Goal: Use online tool/utility: Utilize a website feature to perform a specific function

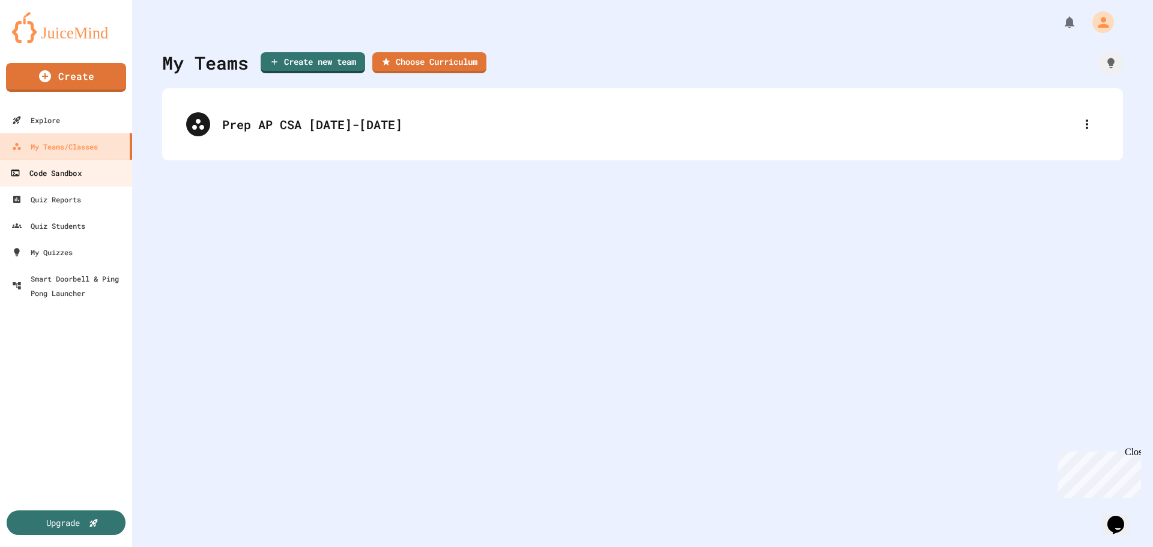
click at [50, 177] on div "Code Sandbox" at bounding box center [45, 173] width 71 height 15
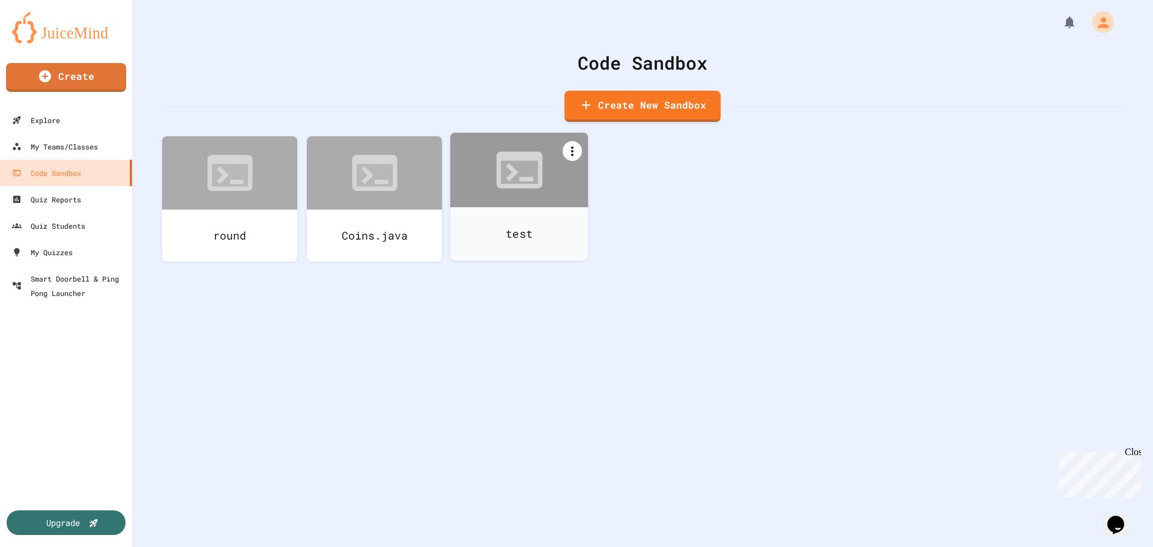
click at [574, 155] on icon at bounding box center [572, 151] width 14 height 14
click at [1027, 455] on icon at bounding box center [1031, 460] width 8 height 11
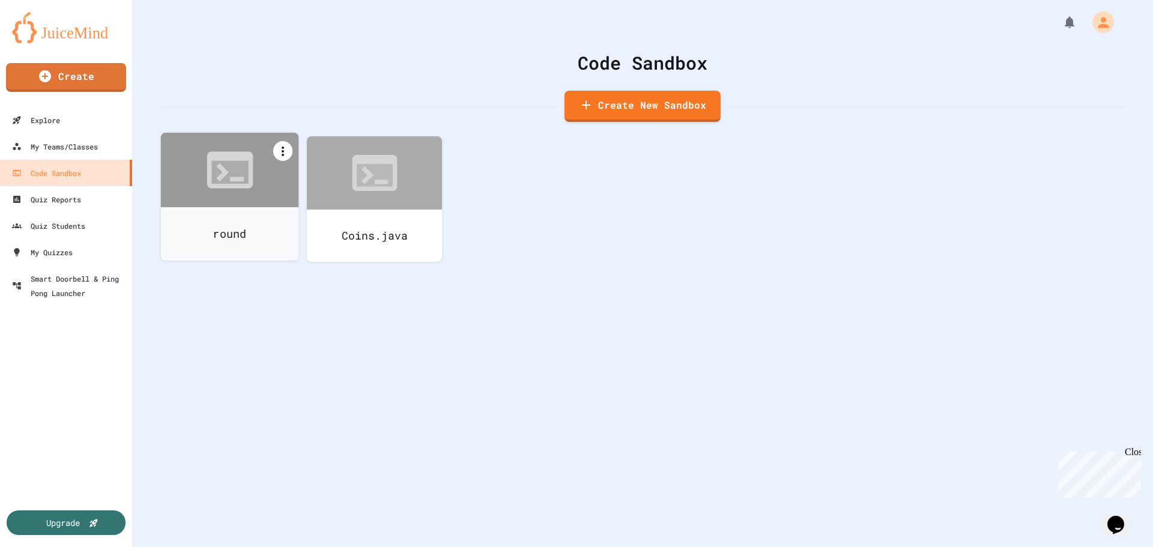
click at [284, 150] on icon at bounding box center [283, 151] width 14 height 14
click at [445, 454] on div at bounding box center [456, 461] width 22 height 14
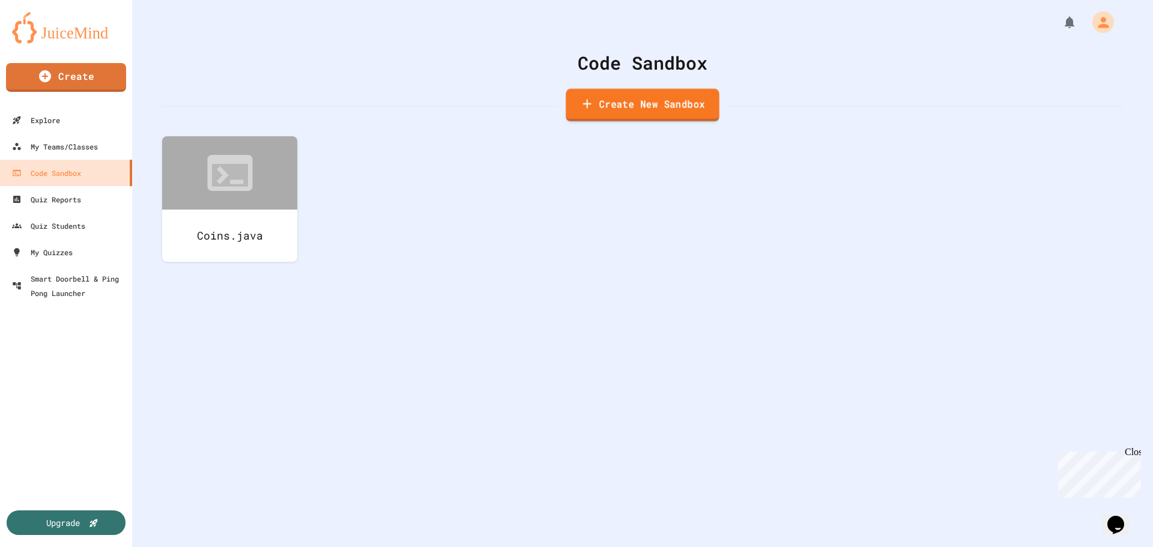
click at [624, 108] on link "Create New Sandbox" at bounding box center [642, 105] width 153 height 33
type input "*"
type input "**********"
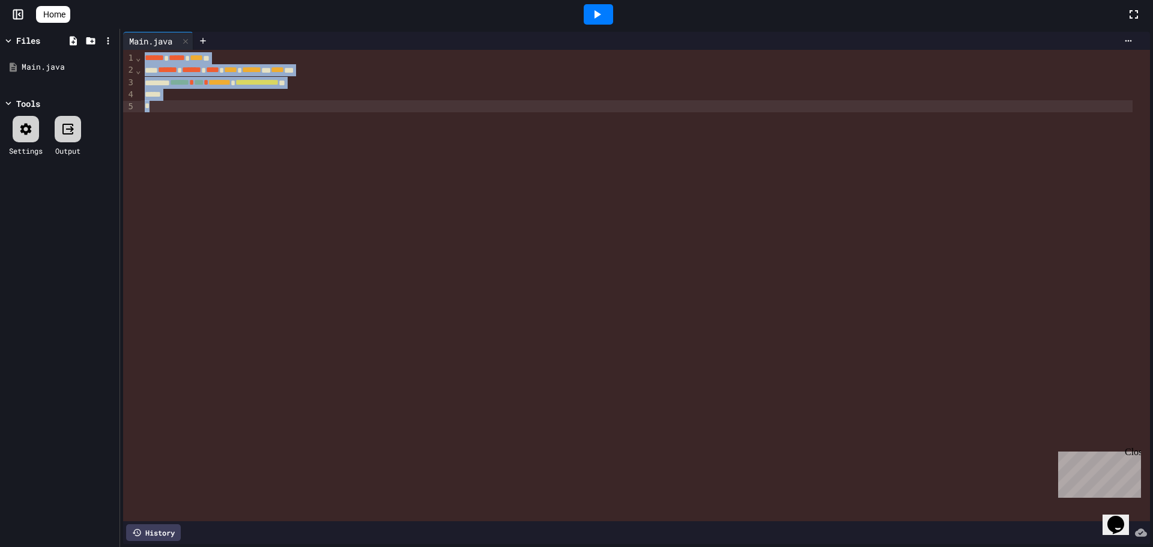
drag, startPoint x: 142, startPoint y: 58, endPoint x: 257, endPoint y: 137, distance: 139.1
click at [257, 137] on div "**********" at bounding box center [645, 286] width 1009 height 472
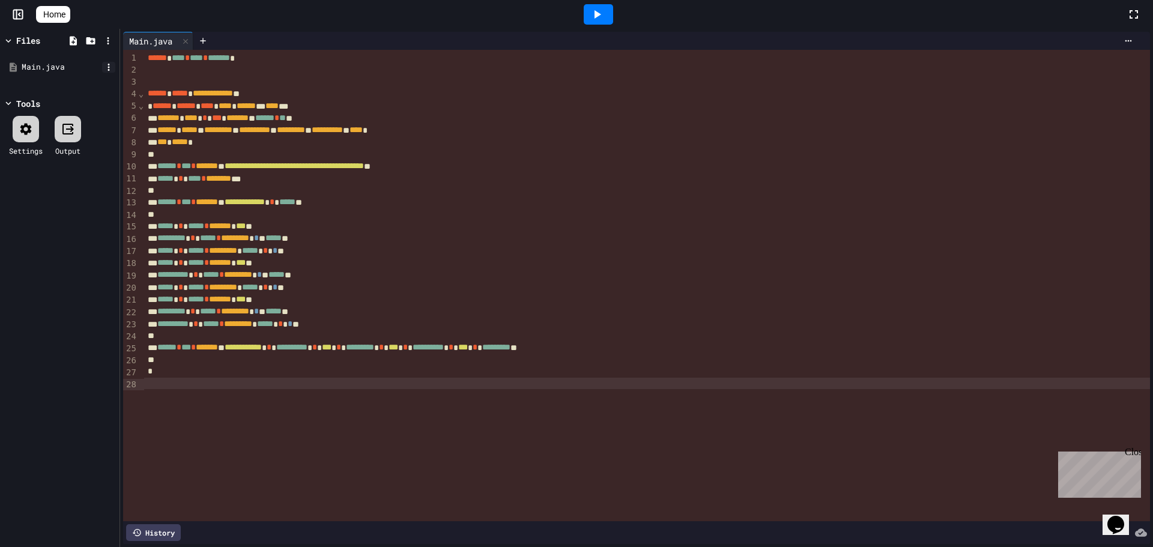
click at [105, 67] on icon at bounding box center [108, 67] width 11 height 11
click at [136, 156] on li "Rename" at bounding box center [146, 167] width 82 height 22
type input "**********"
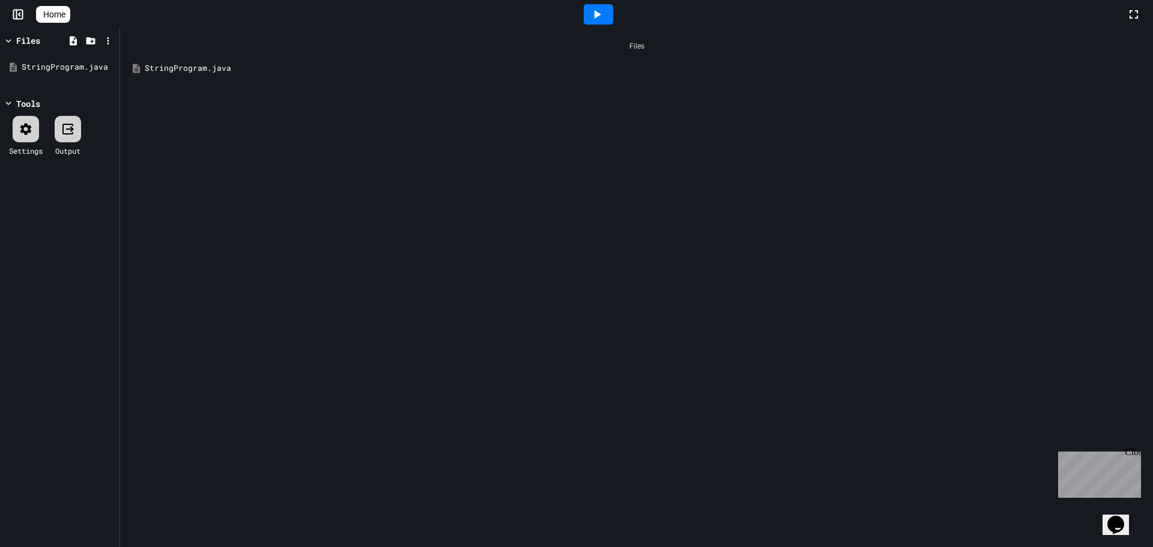
click at [187, 71] on div "StringProgram.java" at bounding box center [645, 68] width 1001 height 12
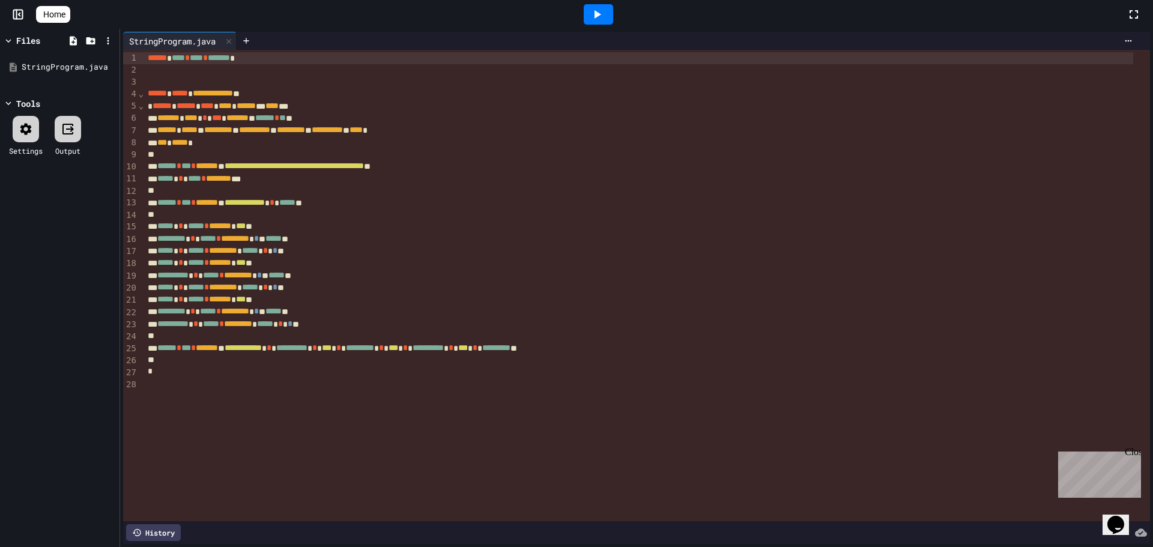
click at [600, 10] on icon at bounding box center [597, 14] width 14 height 14
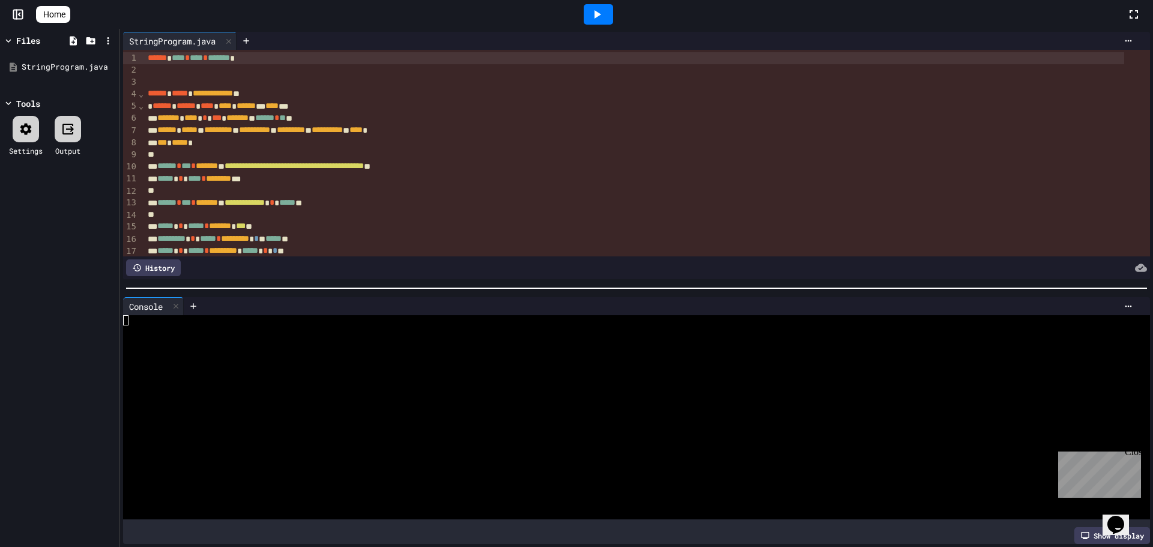
click at [604, 13] on icon at bounding box center [597, 14] width 14 height 14
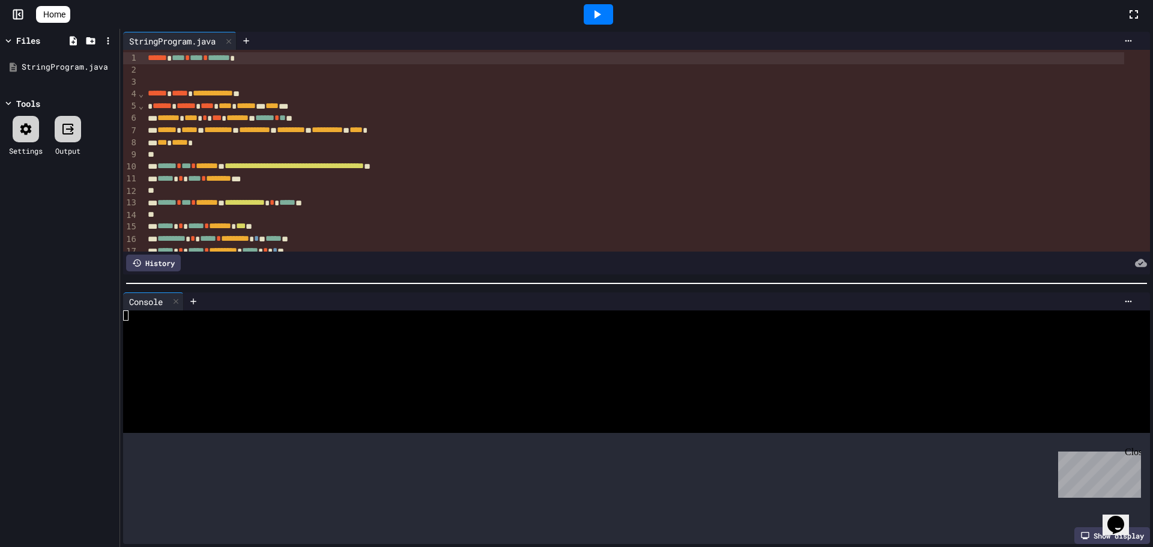
click at [392, 278] on div at bounding box center [636, 284] width 1033 height 12
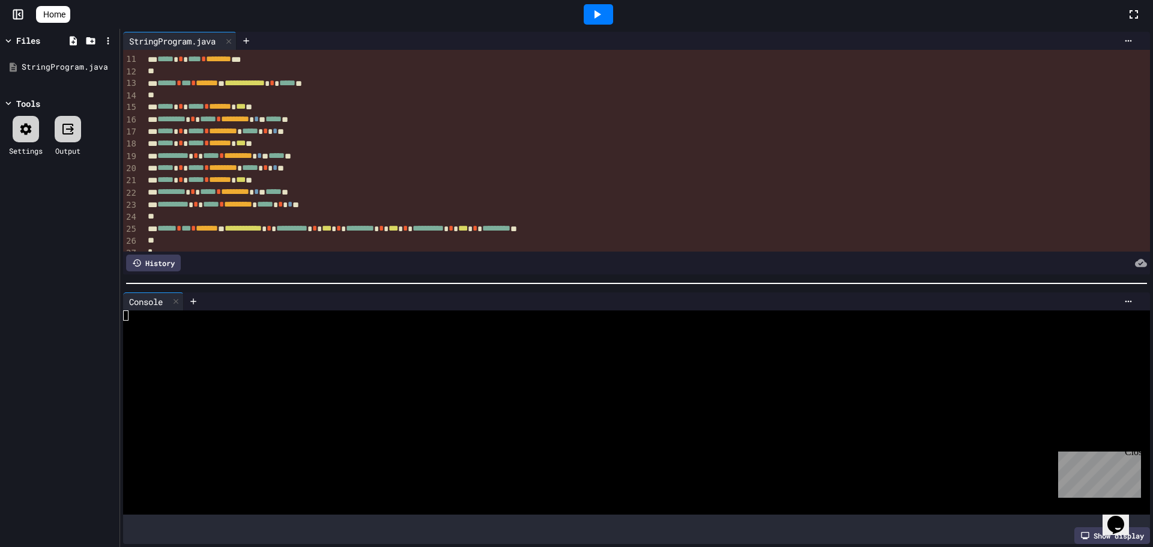
scroll to position [154, 0]
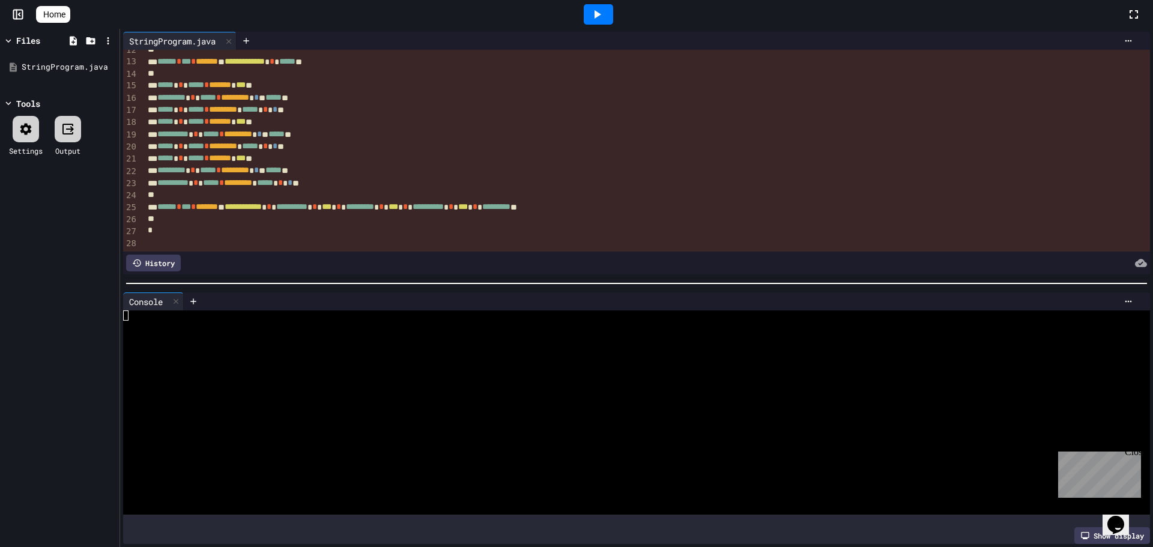
click at [70, 129] on icon at bounding box center [70, 129] width 8 height 6
click at [29, 129] on icon at bounding box center [25, 128] width 11 height 11
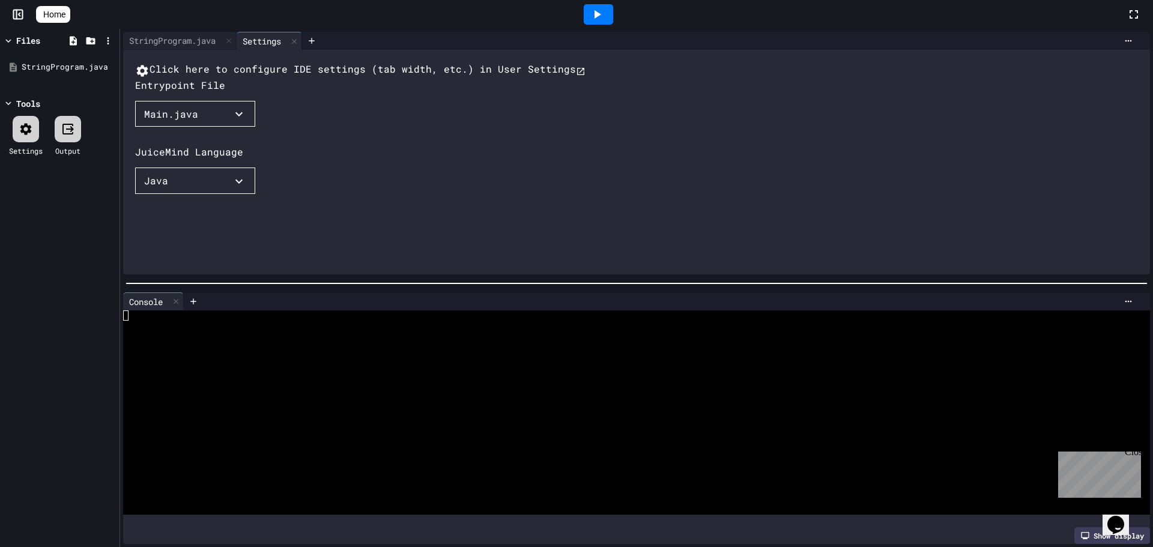
click at [237, 121] on icon "button" at bounding box center [239, 114] width 14 height 14
click at [270, 294] on li "StringProgram.java" at bounding box center [279, 305] width 19 height 22
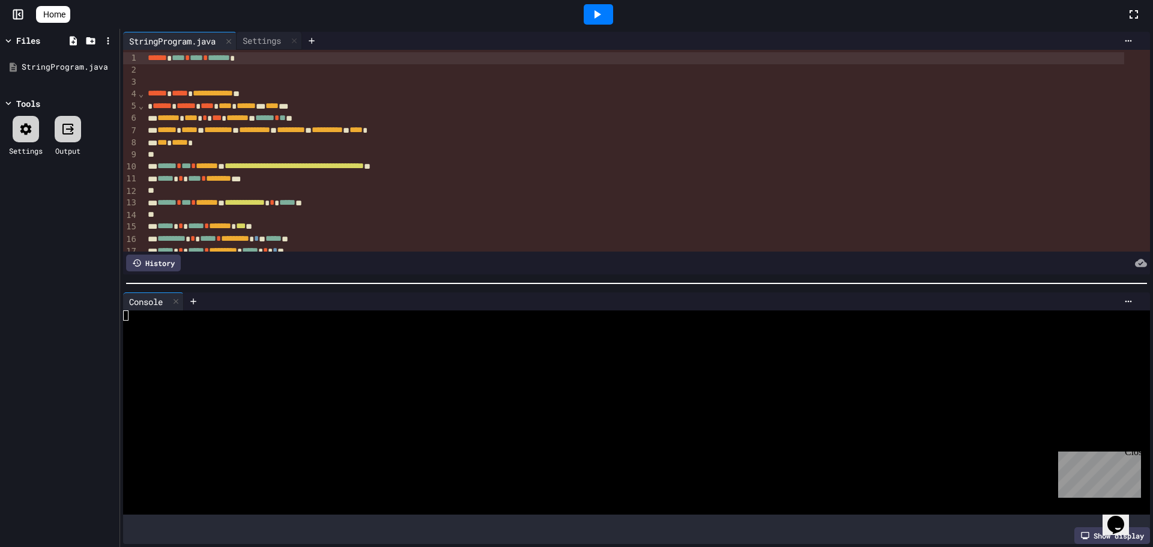
click at [613, 17] on div at bounding box center [598, 14] width 29 height 20
click at [233, 354] on div at bounding box center [626, 356] width 1006 height 10
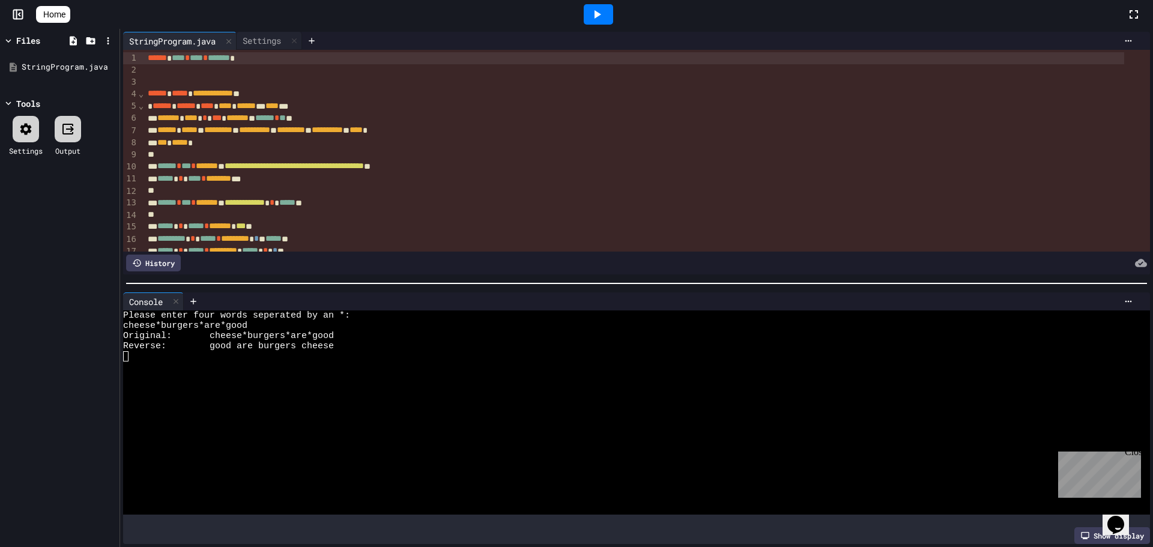
click at [22, 131] on icon at bounding box center [25, 128] width 11 height 11
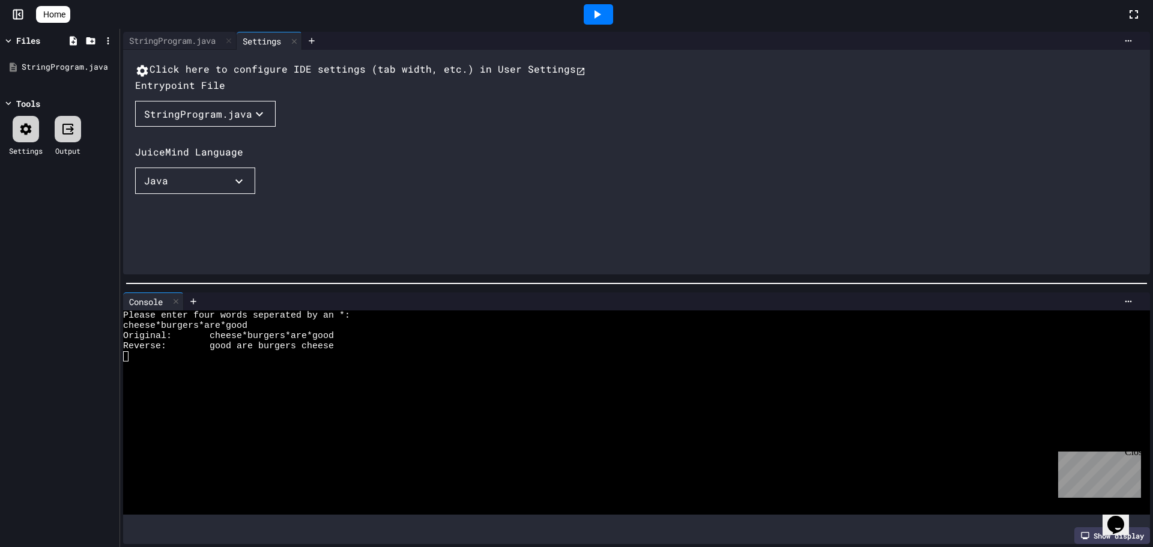
click at [180, 121] on div "StringProgram.java" at bounding box center [198, 114] width 108 height 14
click at [180, 145] on div at bounding box center [576, 273] width 1153 height 547
click at [184, 49] on div "StringProgram.java" at bounding box center [180, 41] width 114 height 18
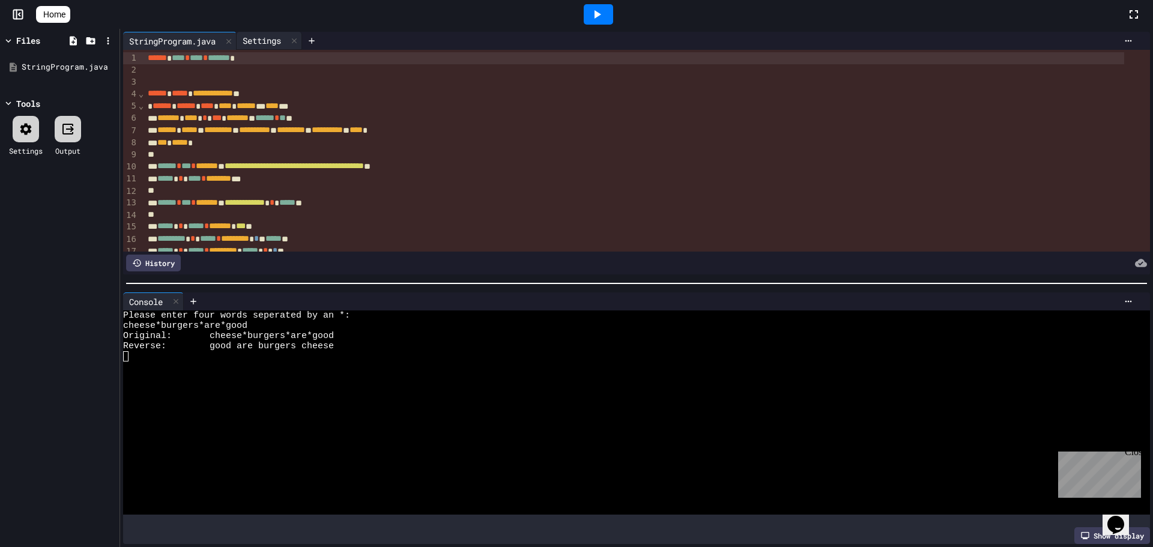
click at [267, 40] on div "Settings" at bounding box center [262, 40] width 50 height 13
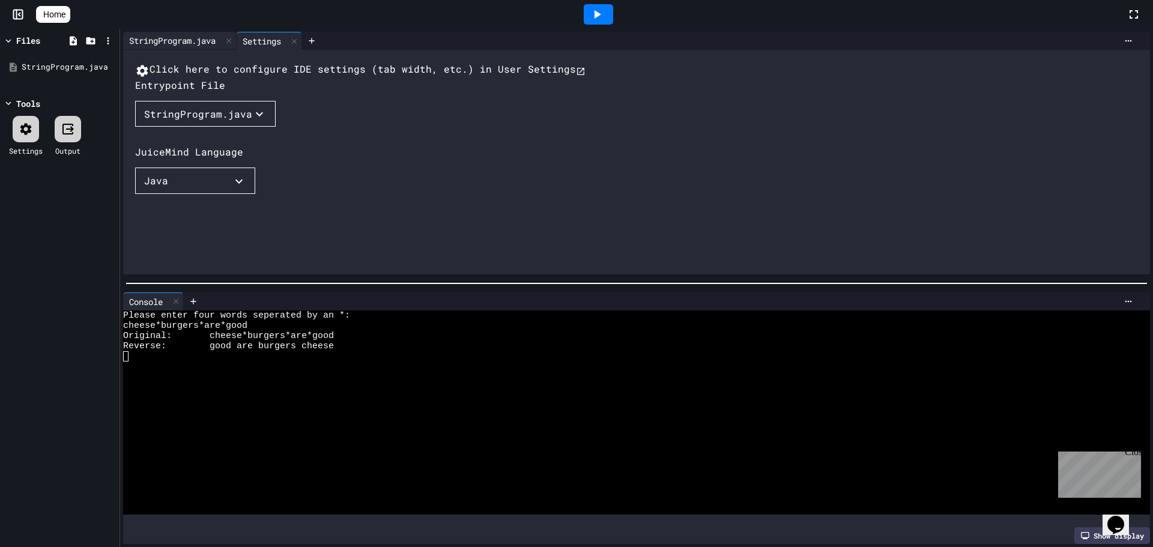
click at [162, 38] on div "StringProgram.java" at bounding box center [172, 40] width 99 height 13
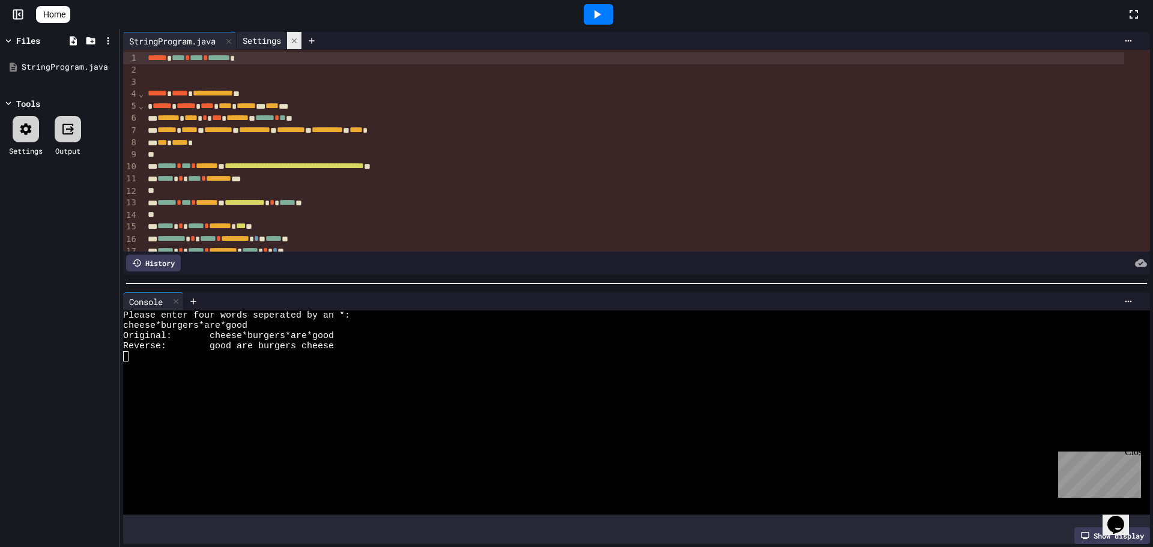
click at [302, 44] on div at bounding box center [294, 40] width 14 height 17
click at [21, 130] on icon at bounding box center [26, 129] width 14 height 14
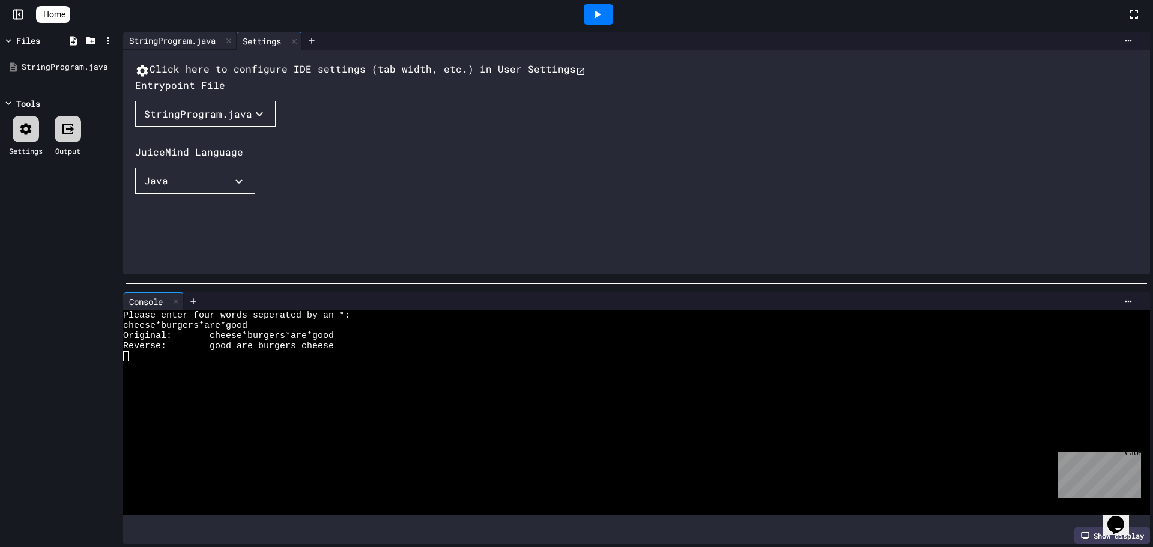
click at [187, 41] on div "StringProgram.java" at bounding box center [172, 40] width 99 height 13
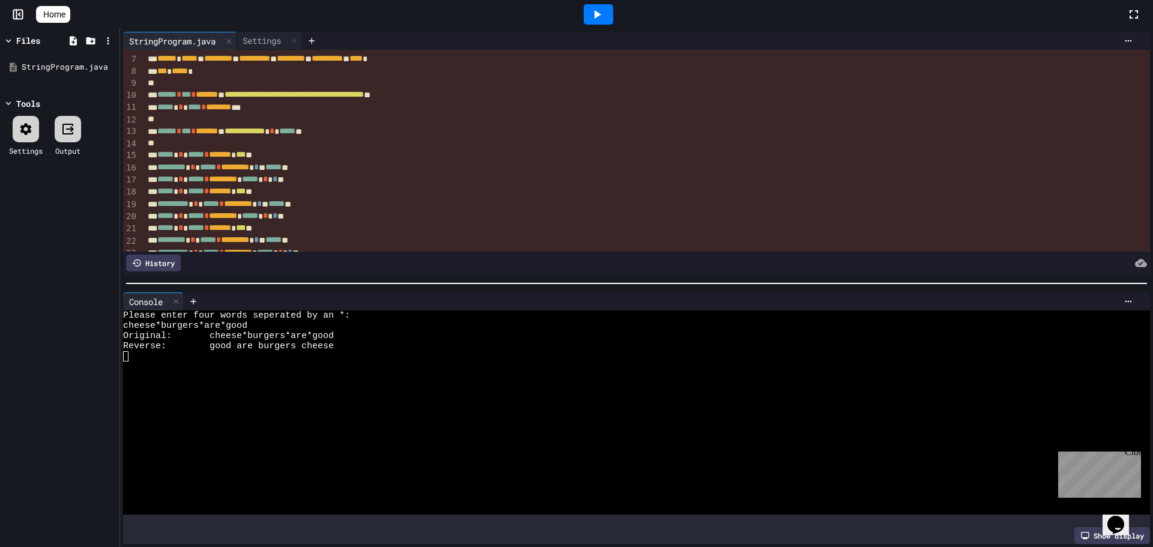
scroll to position [0, 0]
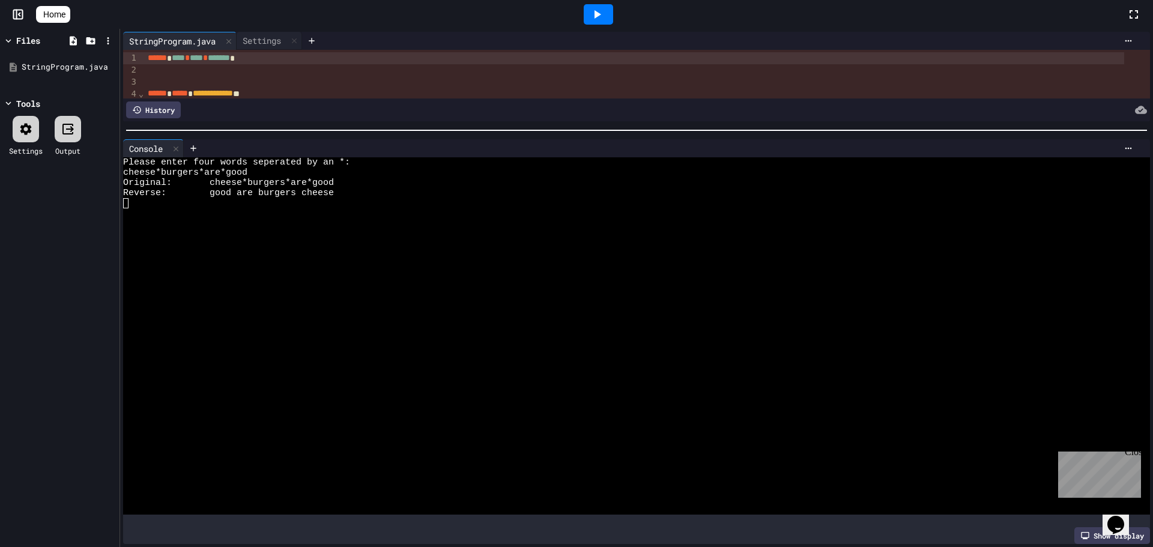
click at [583, 126] on div at bounding box center [636, 130] width 1033 height 12
click at [58, 13] on span "Home" at bounding box center [54, 14] width 22 height 12
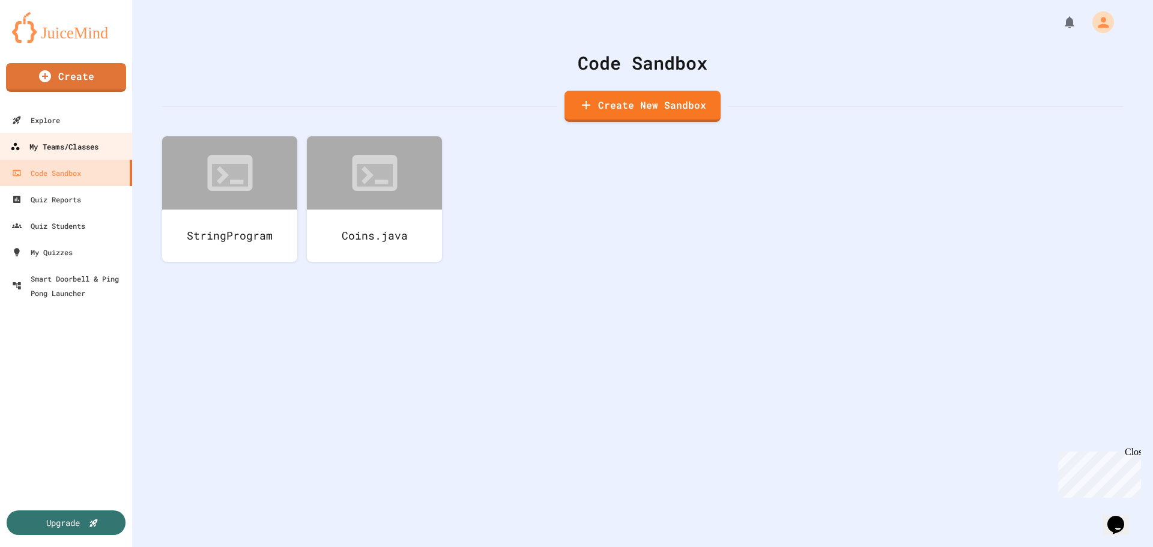
click at [76, 148] on div "My Teams/Classes" at bounding box center [54, 146] width 88 height 15
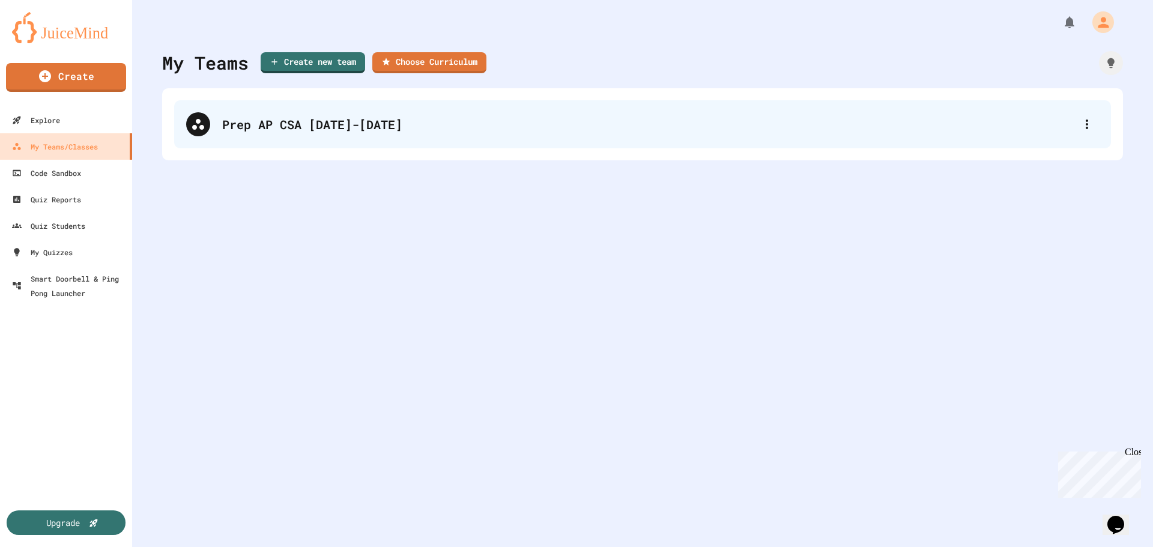
click at [334, 114] on div "Prep AP CSA [DATE]-[DATE]" at bounding box center [642, 124] width 937 height 48
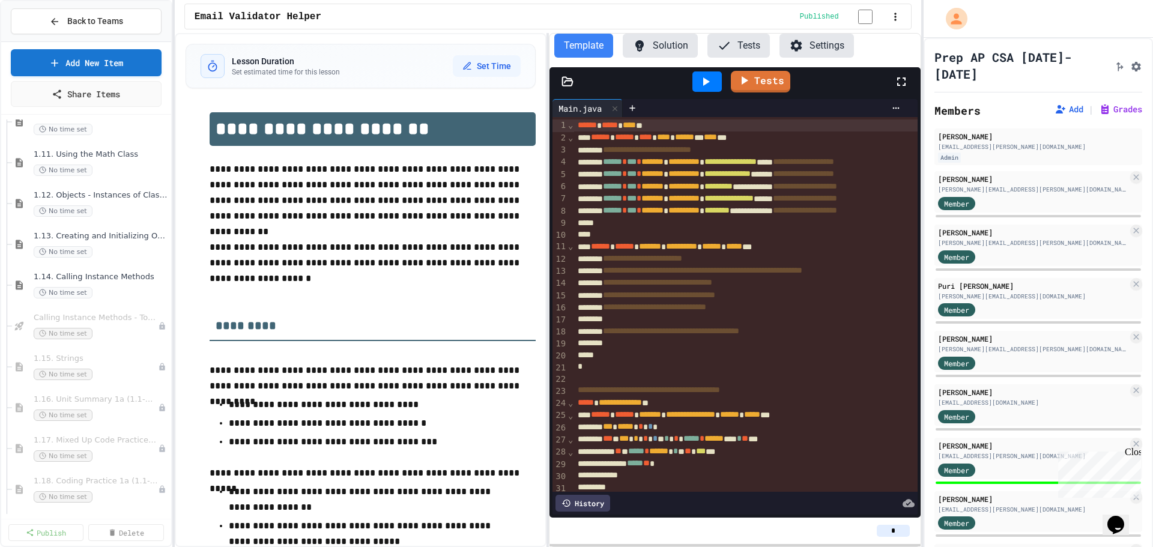
scroll to position [1141, 0]
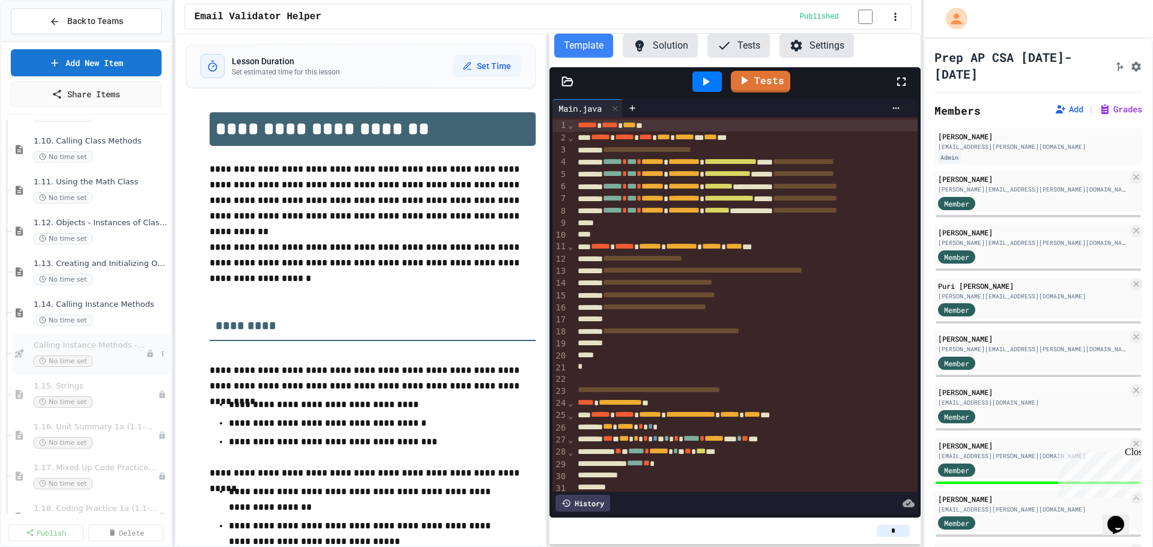
click at [105, 351] on div "Calling Instance Methods - Topic 1.14 No time set" at bounding box center [90, 354] width 112 height 26
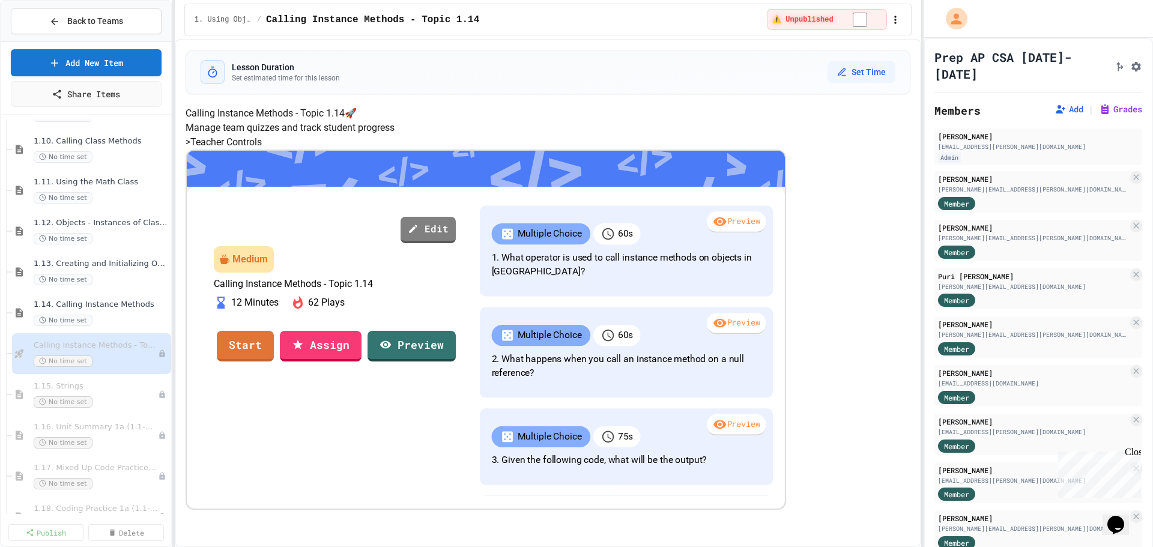
scroll to position [5, 0]
click at [457, 362] on link "Preview" at bounding box center [412, 345] width 90 height 32
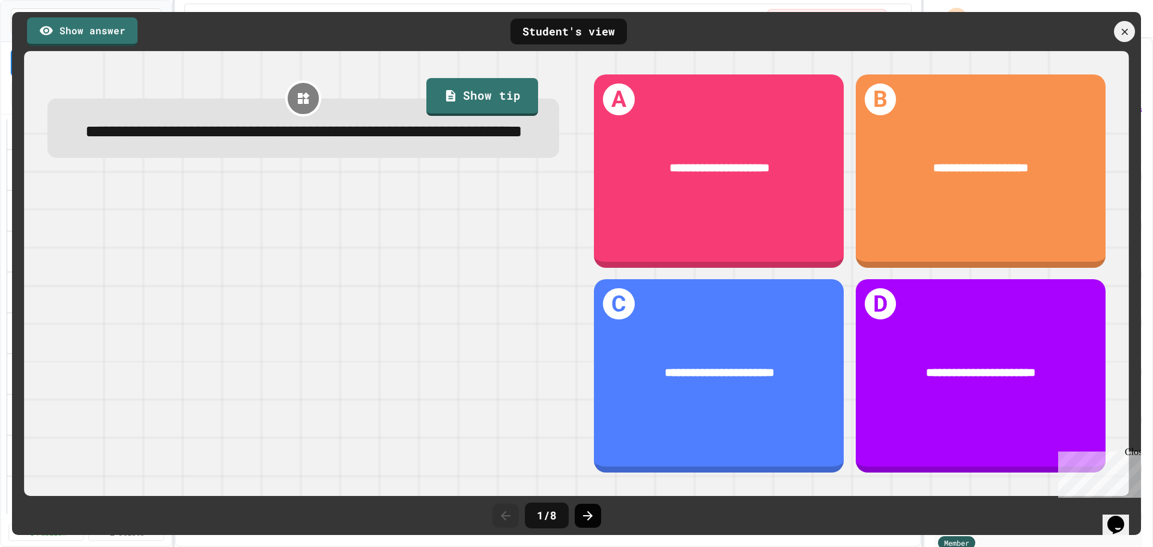
click at [590, 514] on icon at bounding box center [588, 516] width 10 height 10
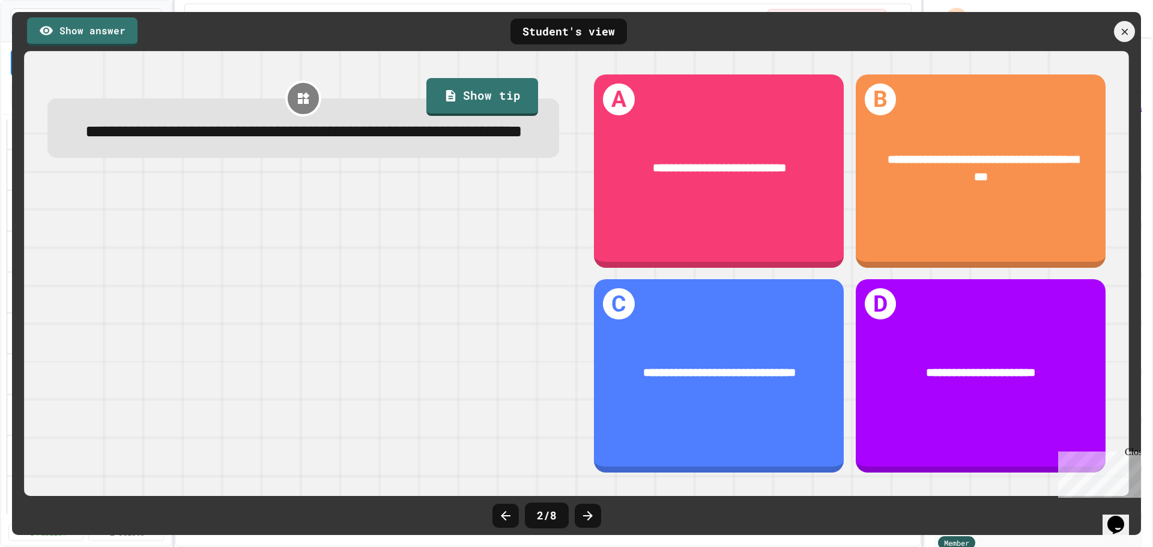
click at [590, 514] on icon at bounding box center [588, 516] width 10 height 10
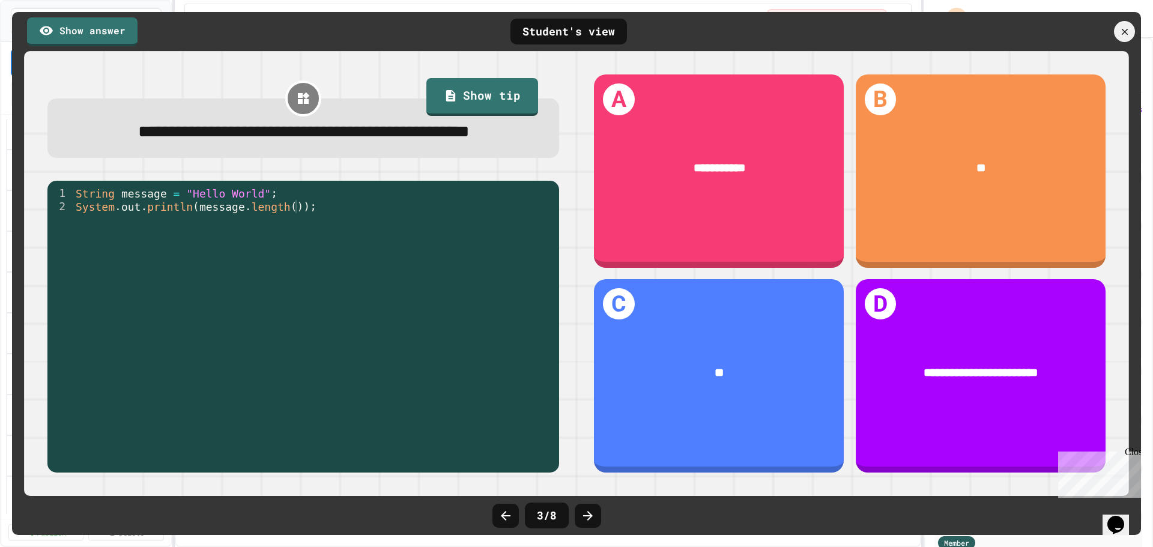
click at [590, 514] on icon at bounding box center [588, 516] width 10 height 10
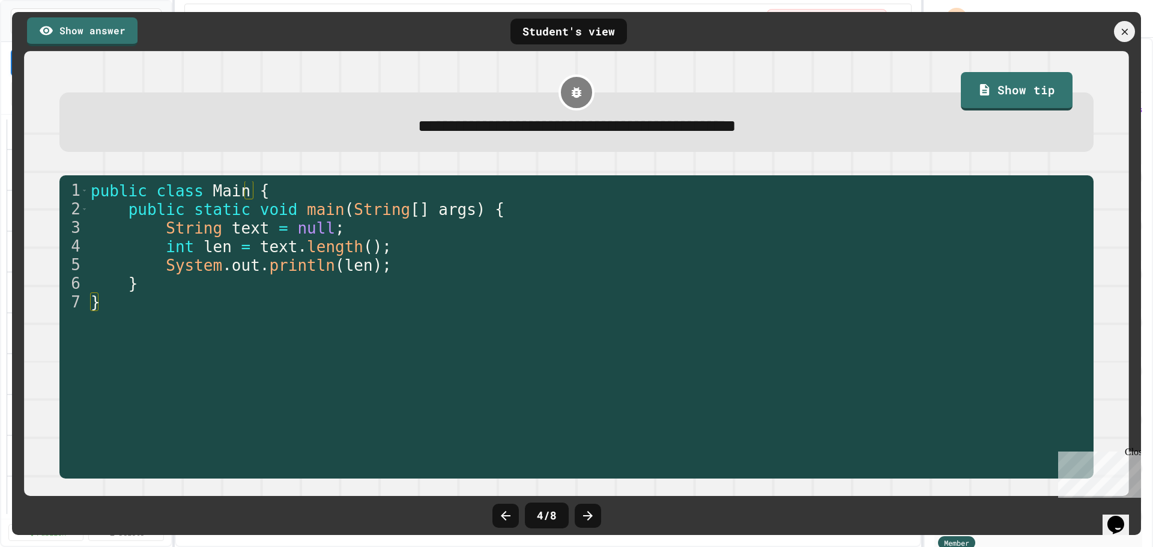
click at [590, 514] on icon at bounding box center [588, 516] width 10 height 10
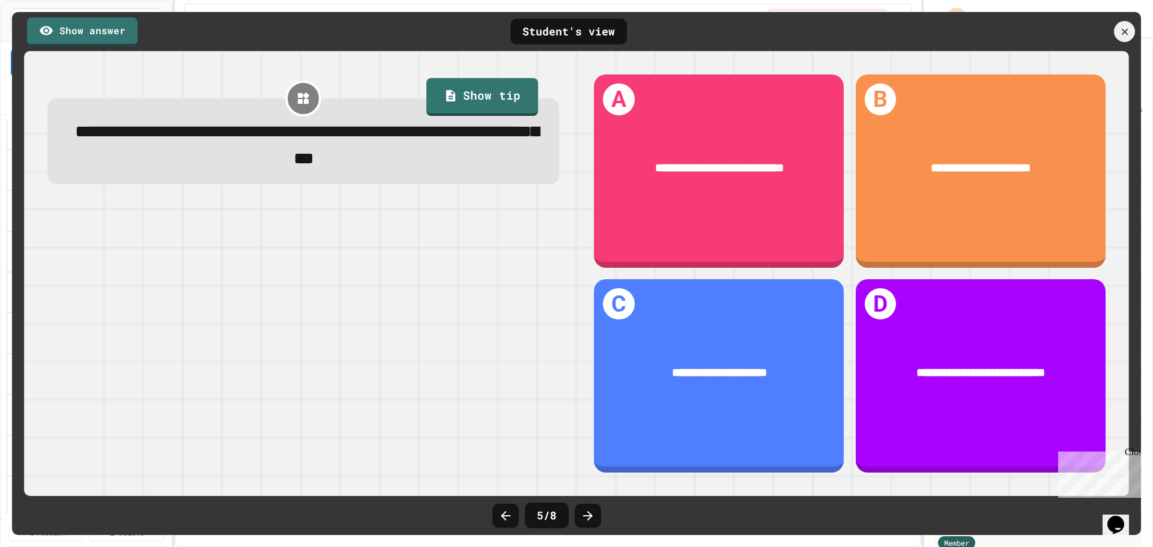
click at [590, 514] on icon at bounding box center [588, 516] width 10 height 10
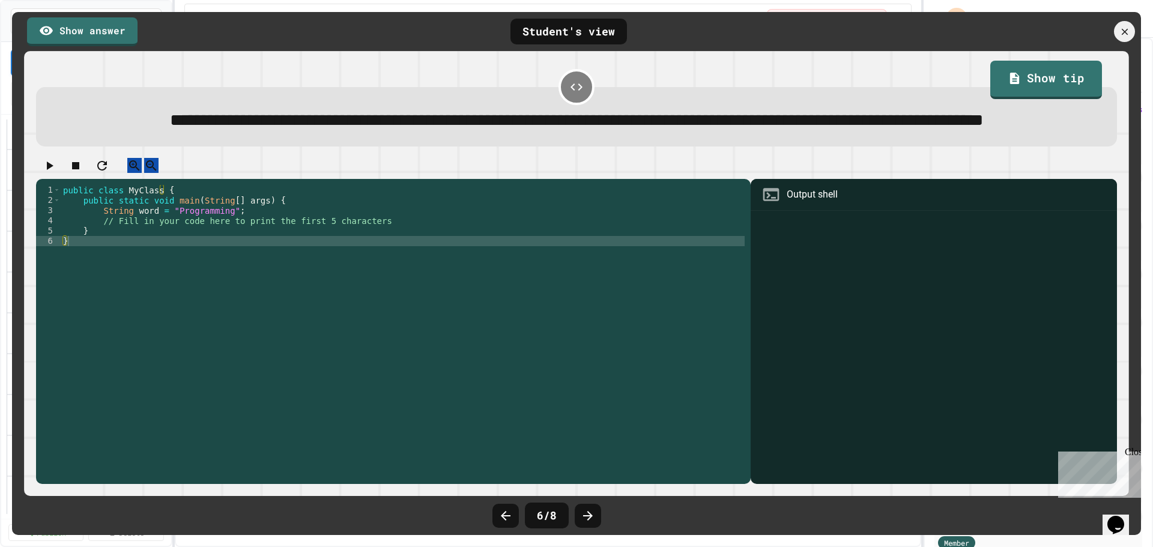
click at [590, 514] on icon at bounding box center [588, 516] width 10 height 10
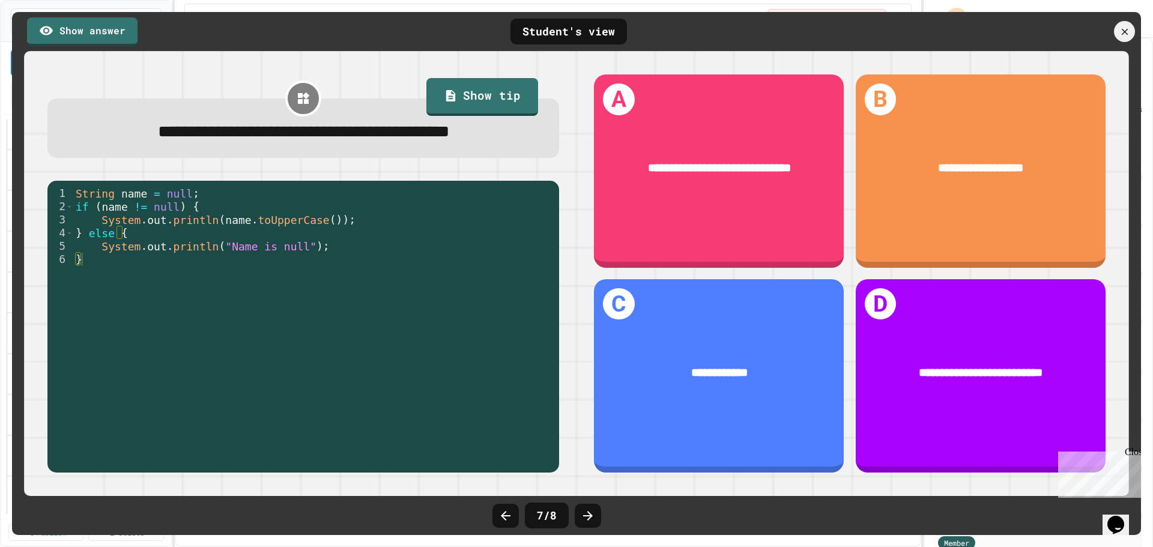
click at [590, 514] on icon at bounding box center [588, 516] width 10 height 10
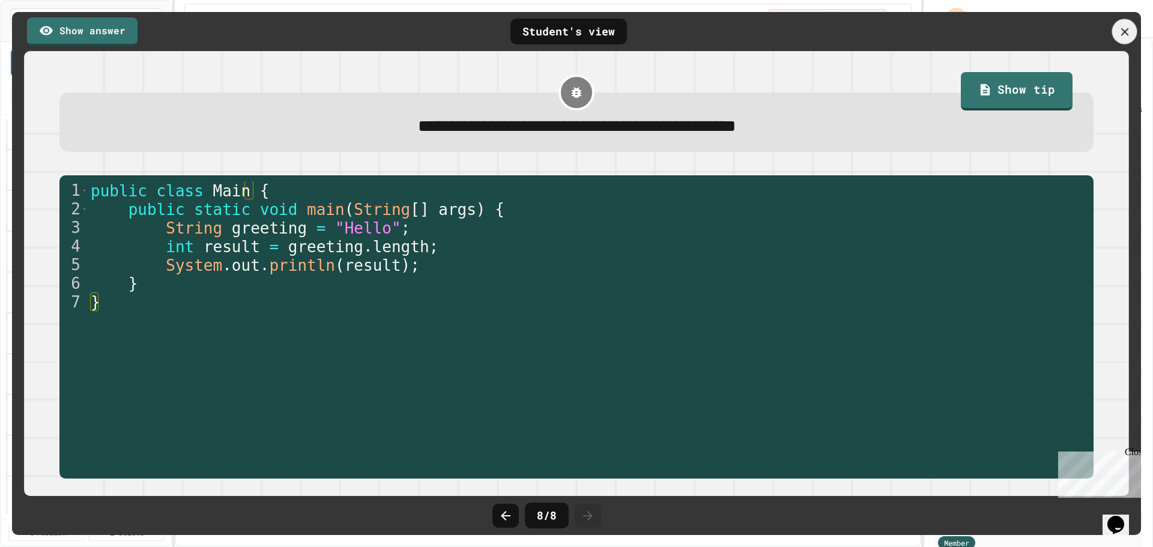
click at [1119, 28] on icon at bounding box center [1124, 31] width 13 height 13
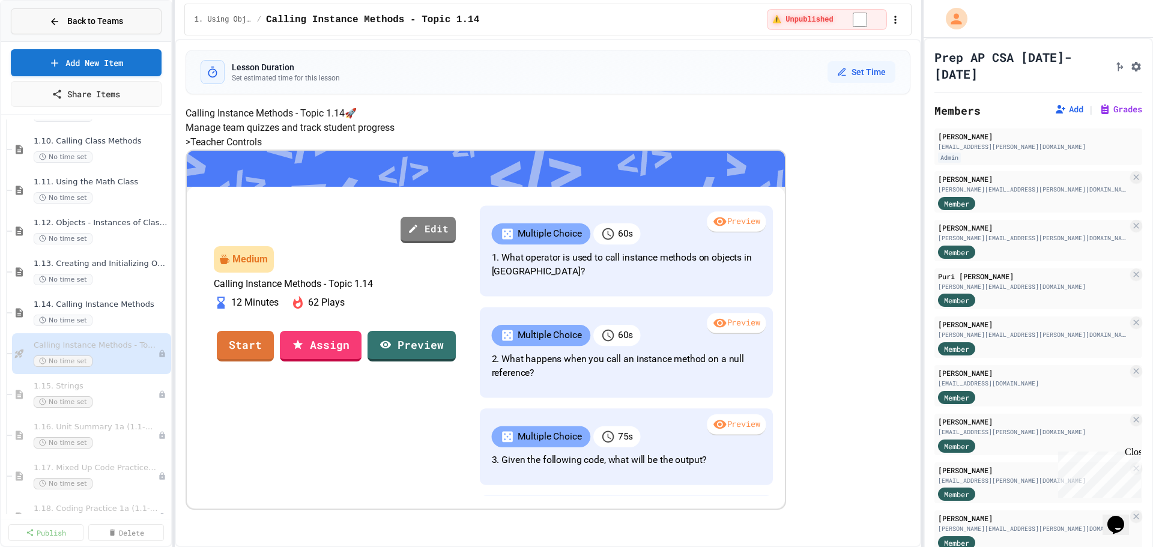
click at [68, 21] on span "Back to Teams" at bounding box center [95, 21] width 56 height 13
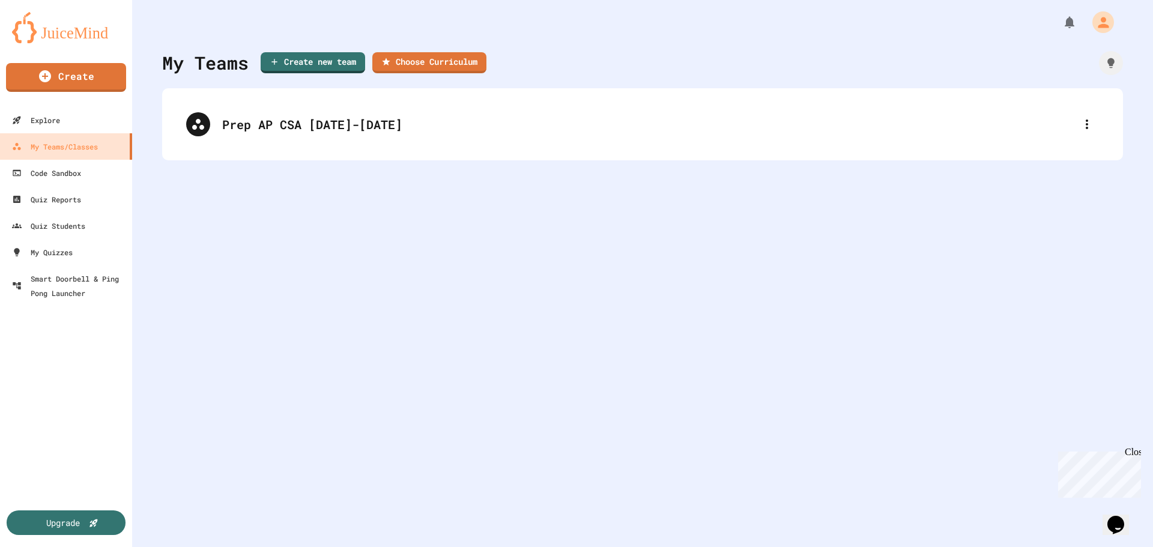
click at [67, 38] on img at bounding box center [66, 27] width 108 height 31
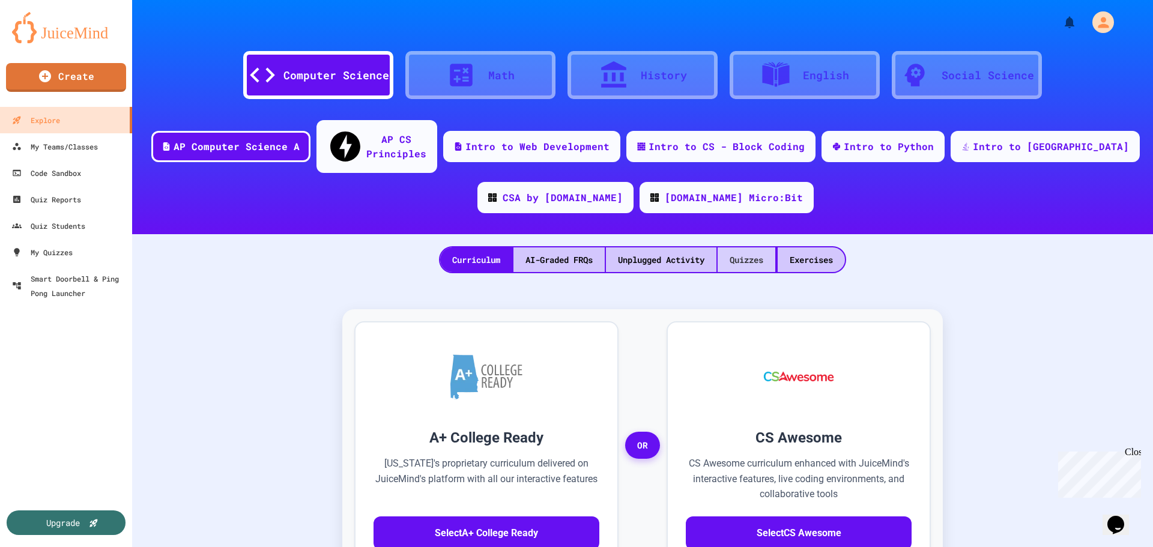
click at [766, 247] on div "Quizzes" at bounding box center [747, 259] width 58 height 25
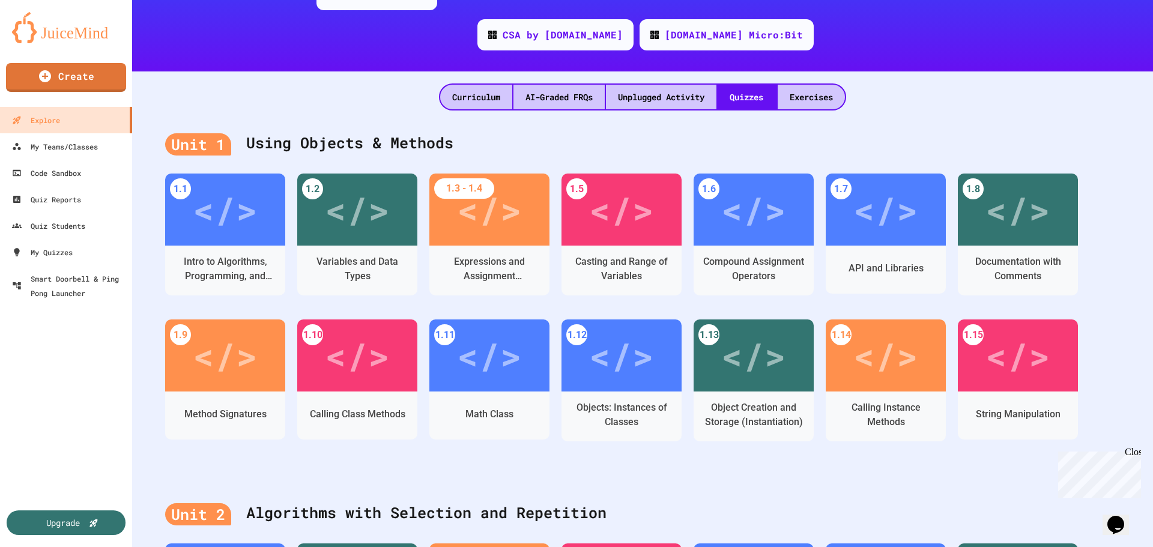
scroll to position [180, 0]
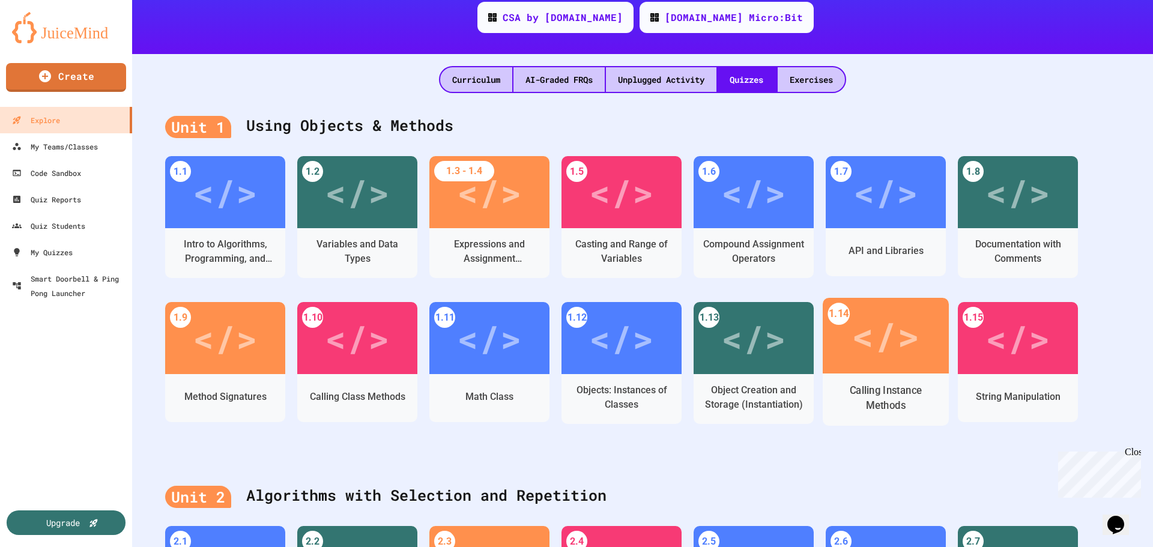
click at [892, 383] on div "Calling Instance Methods" at bounding box center [887, 398] width 108 height 30
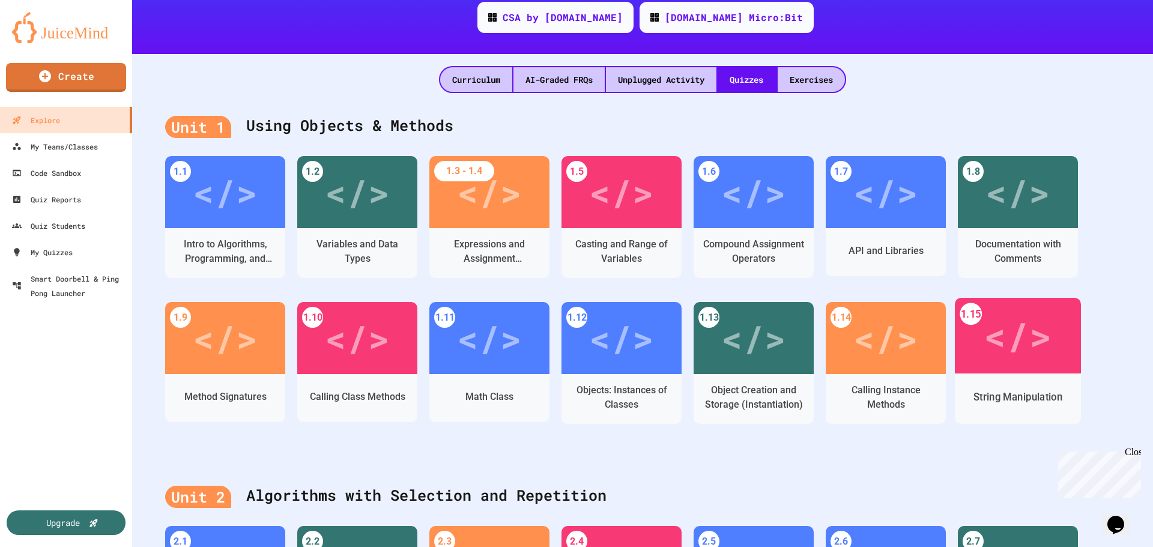
click at [993, 374] on div "String Manipulation" at bounding box center [1018, 399] width 126 height 50
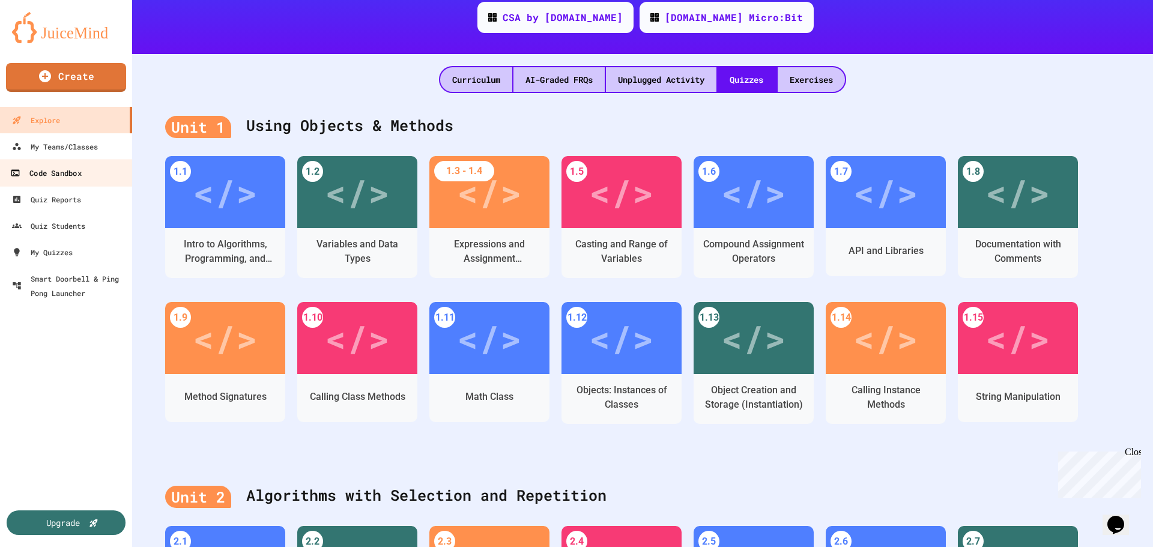
click at [40, 175] on div "Code Sandbox" at bounding box center [45, 173] width 71 height 15
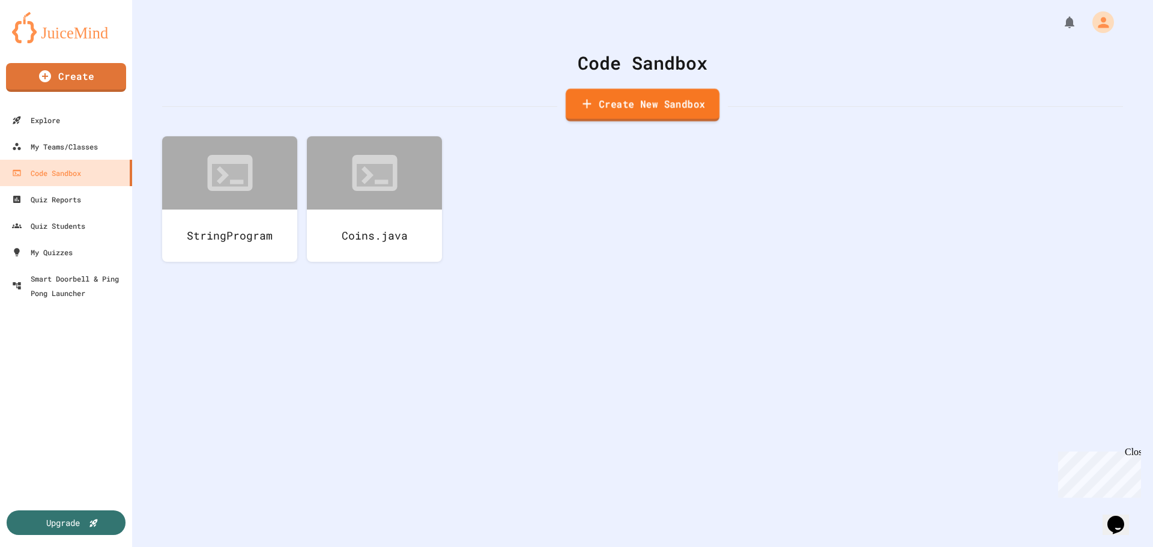
click at [633, 113] on link "Create New Sandbox" at bounding box center [643, 105] width 154 height 33
drag, startPoint x: 522, startPoint y: 148, endPoint x: 338, endPoint y: 148, distance: 184.4
type input "**********"
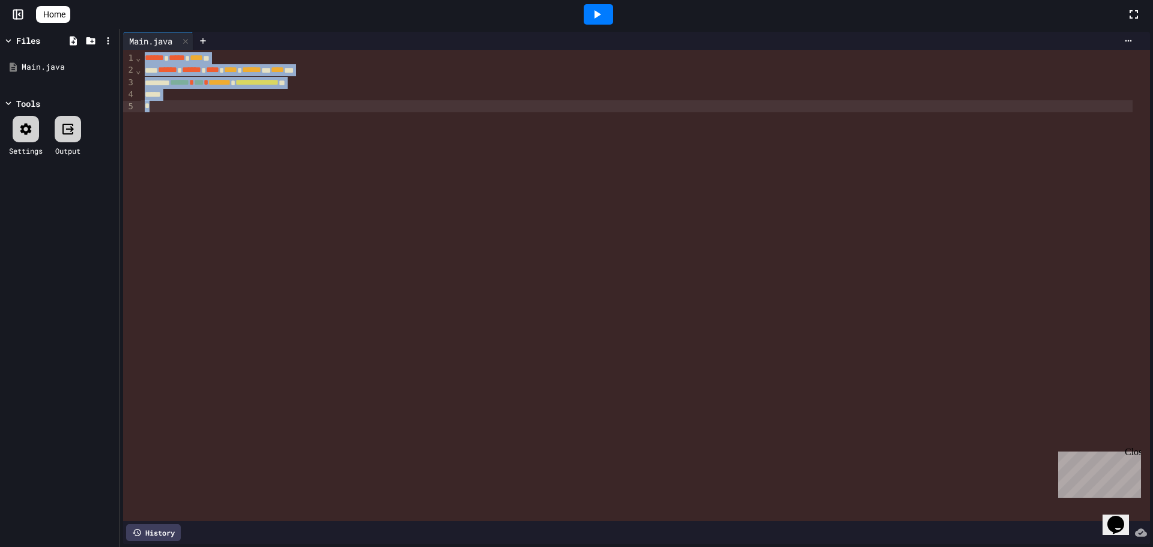
drag, startPoint x: 143, startPoint y: 55, endPoint x: 232, endPoint y: 153, distance: 132.7
click at [232, 153] on div "**********" at bounding box center [645, 286] width 1009 height 472
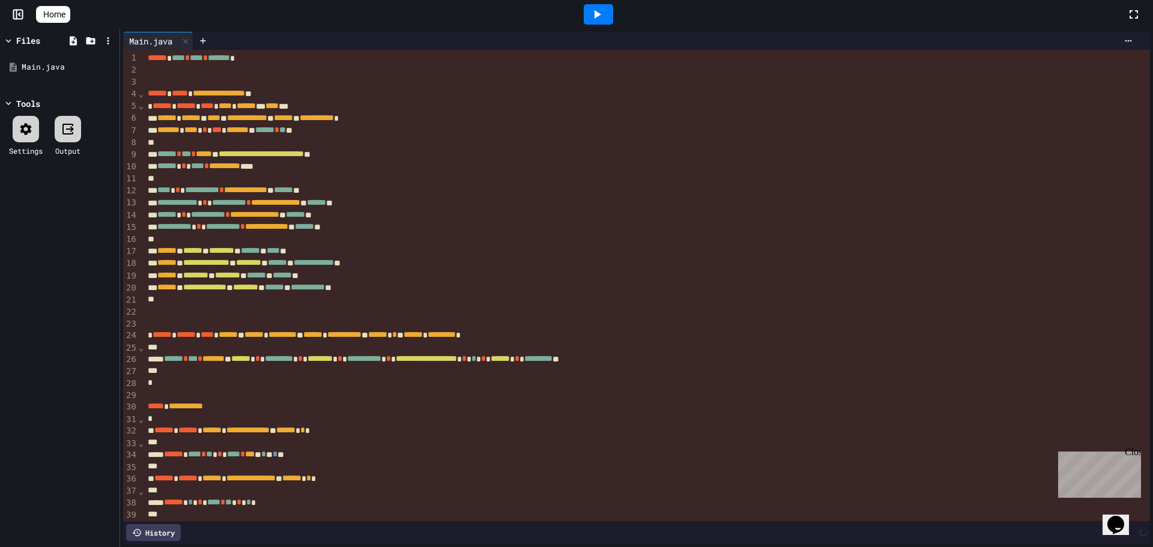
scroll to position [139, 0]
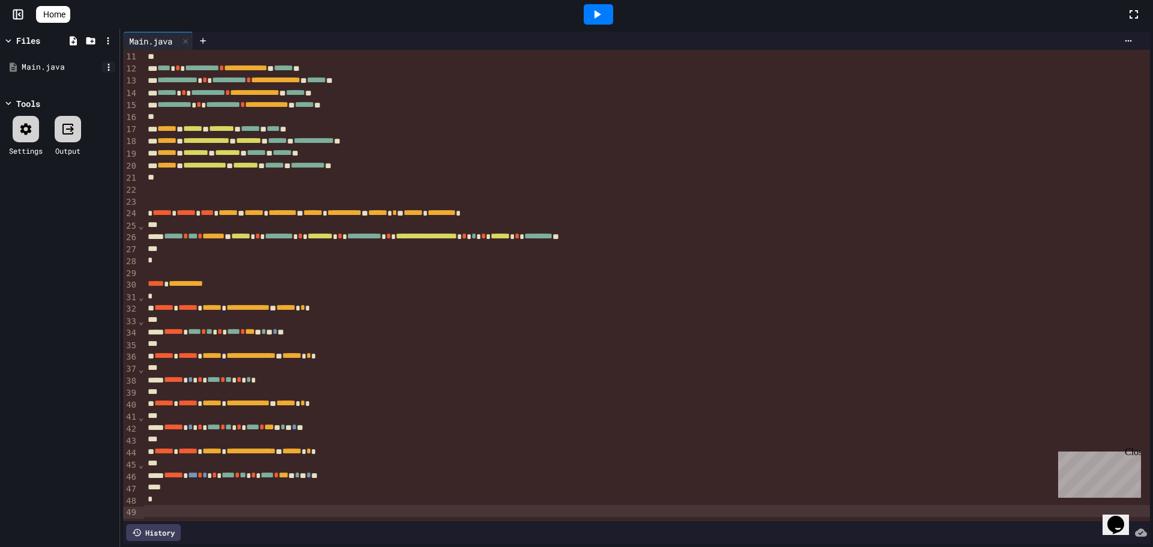
click at [109, 67] on icon at bounding box center [109, 67] width 2 height 7
click at [122, 159] on icon at bounding box center [122, 166] width 14 height 14
type input "**********"
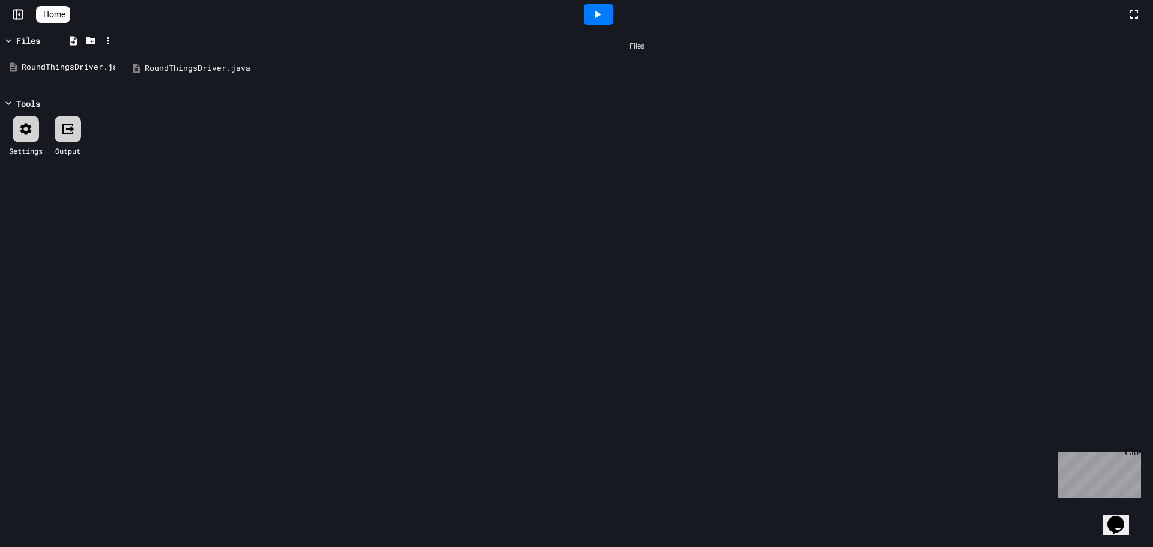
click at [16, 124] on div at bounding box center [26, 129] width 26 height 26
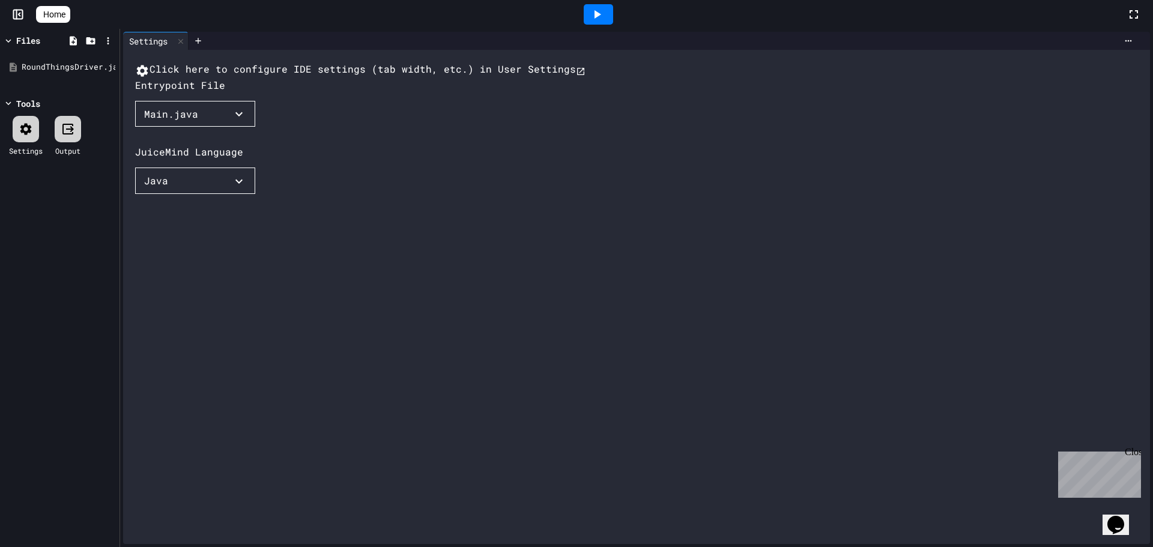
click at [174, 121] on div "Main.java" at bounding box center [171, 114] width 54 height 14
click at [270, 294] on li "RoundThingsDriver.java" at bounding box center [279, 305] width 19 height 22
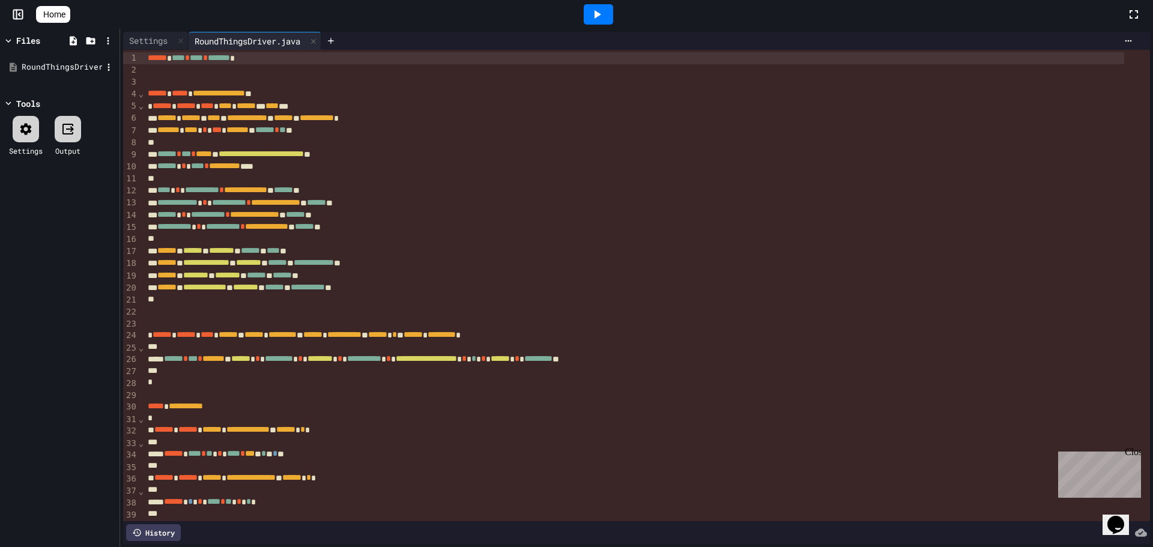
click at [49, 63] on div "RoundThingsDriver.java" at bounding box center [62, 67] width 80 height 12
click at [601, 13] on icon at bounding box center [598, 14] width 7 height 8
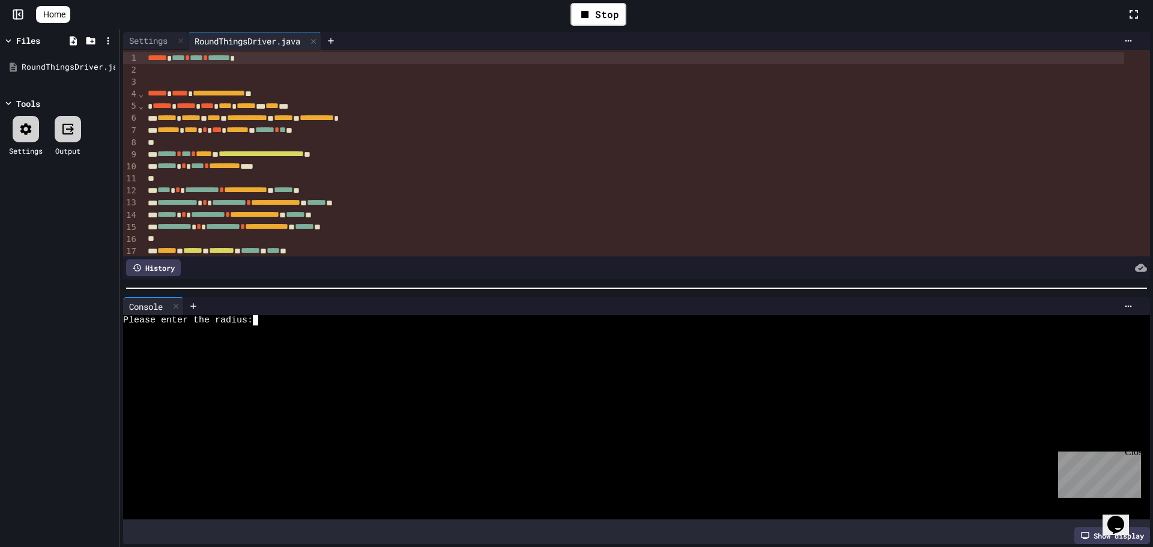
drag, startPoint x: 308, startPoint y: 387, endPoint x: 299, endPoint y: 392, distance: 9.9
click at [299, 392] on div at bounding box center [626, 392] width 1006 height 10
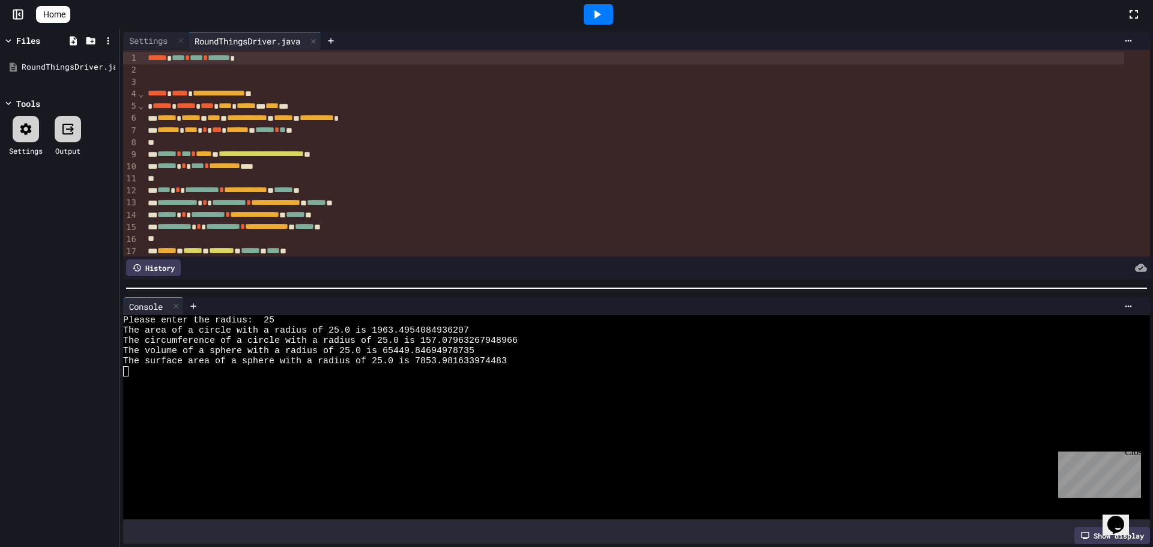
click at [59, 18] on span "Home" at bounding box center [54, 14] width 22 height 12
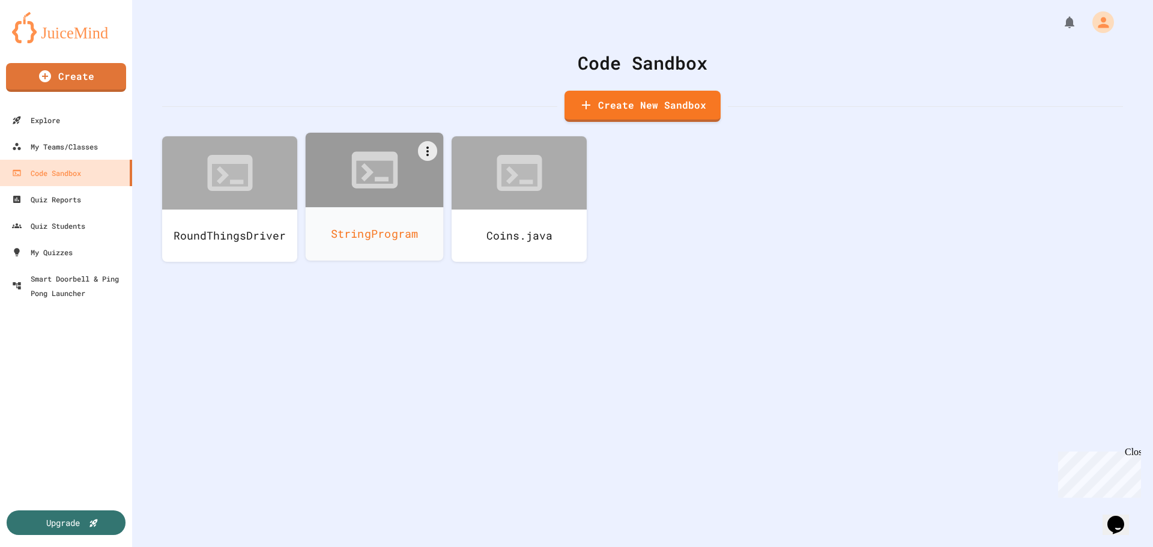
click at [383, 232] on div "StringProgram" at bounding box center [375, 233] width 138 height 53
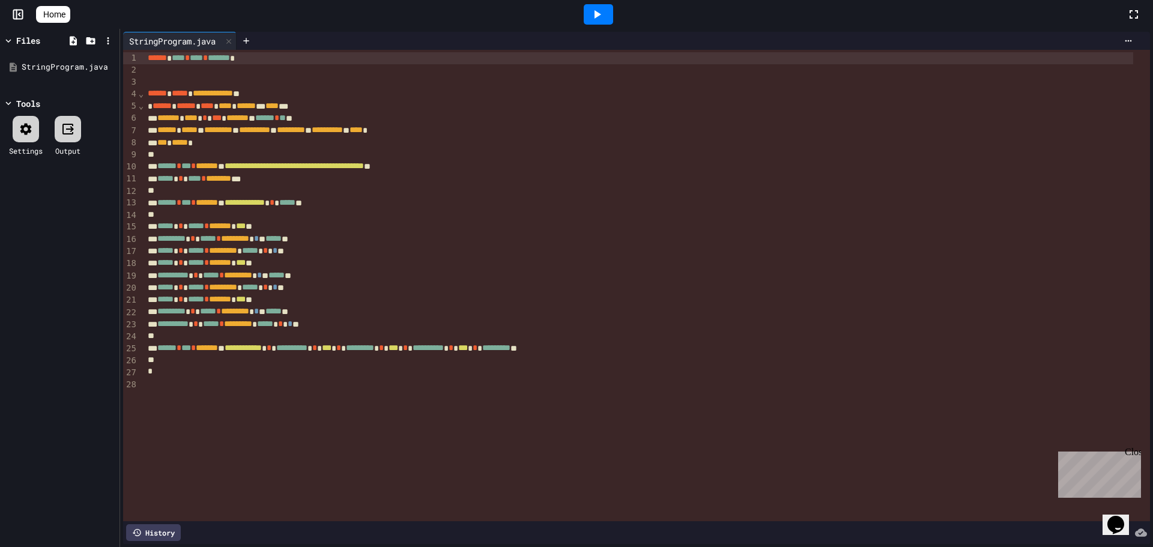
click at [590, 11] on div at bounding box center [598, 14] width 29 height 20
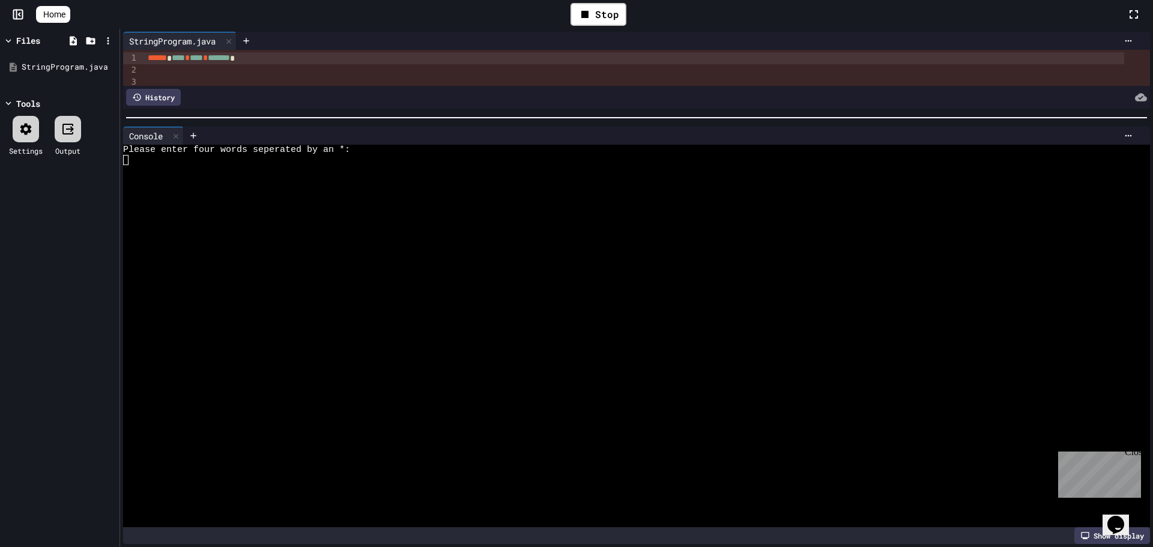
click at [566, 114] on div at bounding box center [636, 118] width 1033 height 12
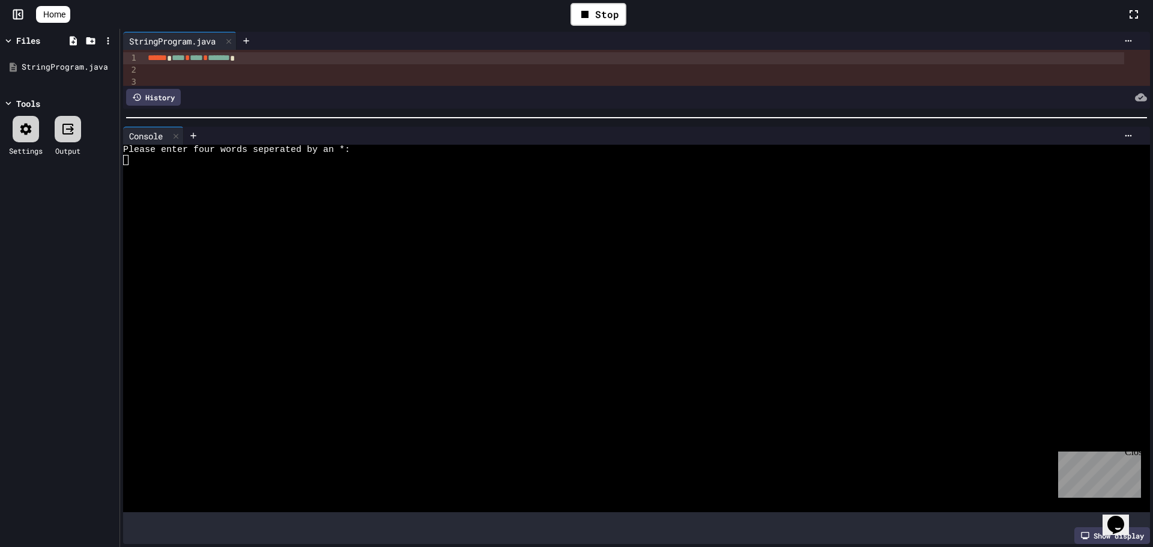
click at [63, 14] on span "Home" at bounding box center [54, 14] width 22 height 12
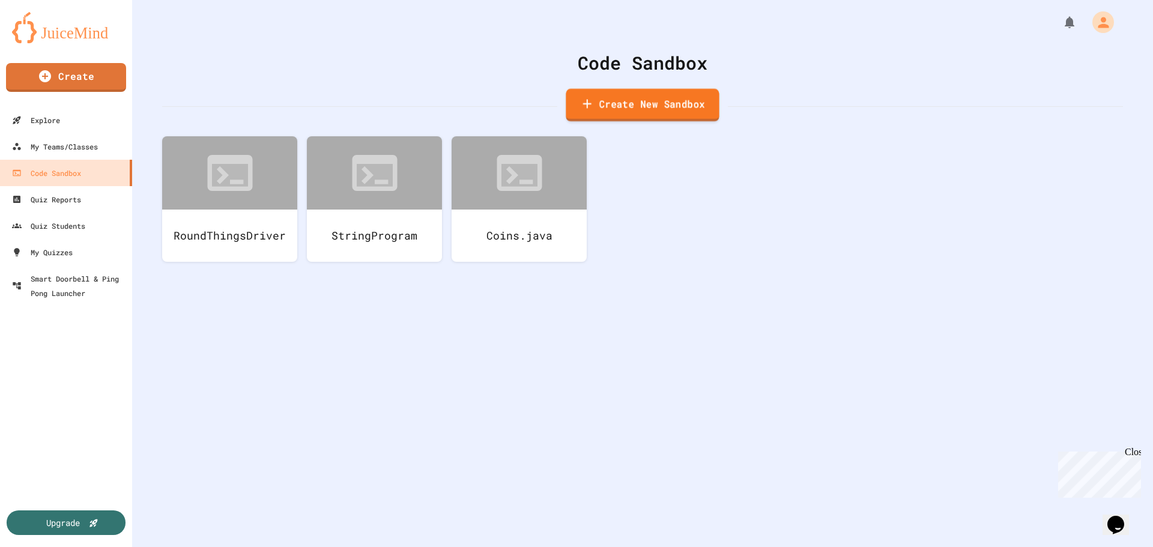
click at [600, 102] on link "Create New Sandbox" at bounding box center [642, 105] width 153 height 33
drag, startPoint x: 504, startPoint y: 149, endPoint x: 355, endPoint y: 150, distance: 149.0
type input "*******"
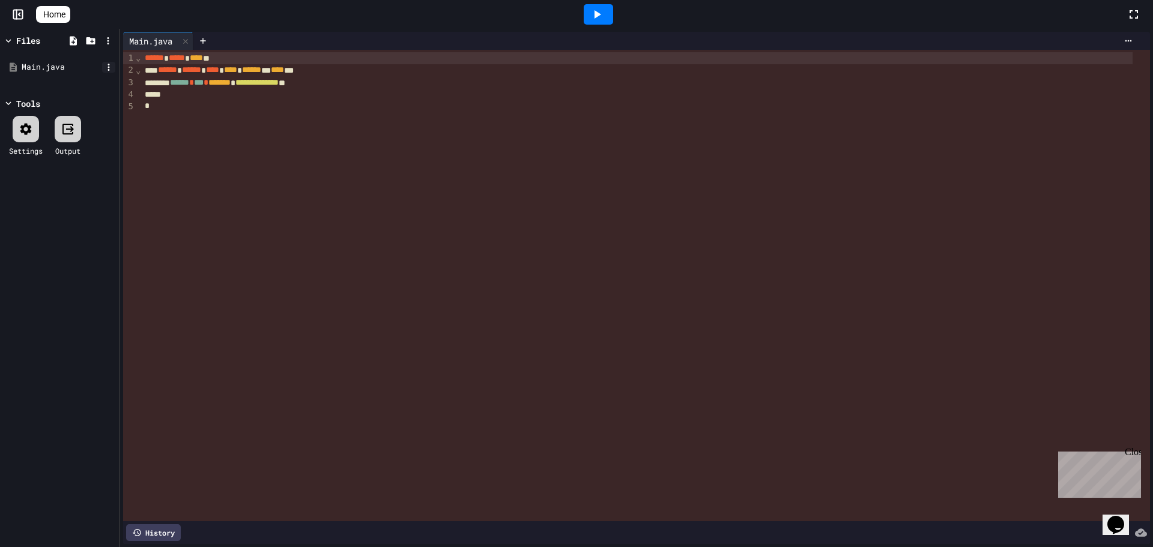
click at [111, 68] on icon at bounding box center [108, 67] width 11 height 11
click at [124, 159] on icon at bounding box center [122, 166] width 14 height 14
type input "**********"
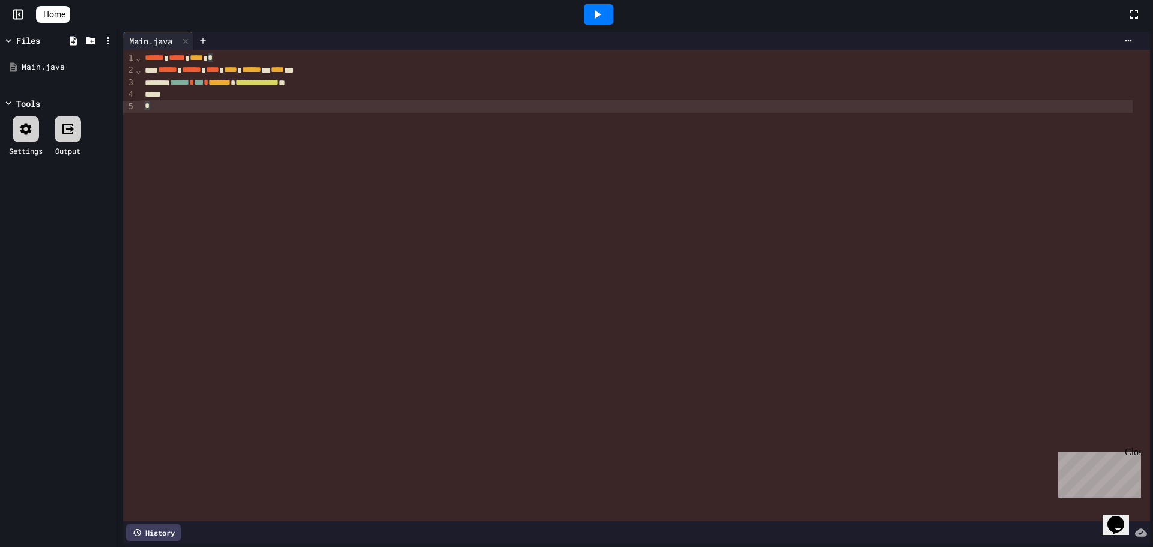
click at [213, 116] on div "**********" at bounding box center [645, 286] width 1009 height 472
click at [106, 66] on icon at bounding box center [108, 67] width 11 height 11
click at [147, 156] on li "Rename" at bounding box center [146, 167] width 82 height 22
type input "**********"
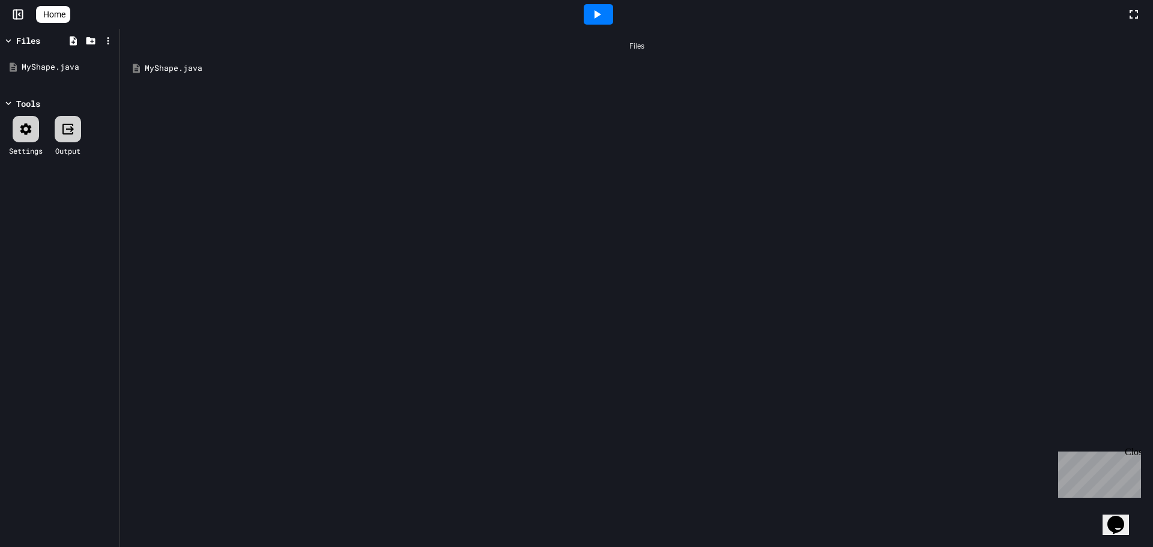
click at [154, 63] on div "MyShape.java" at bounding box center [645, 68] width 1001 height 12
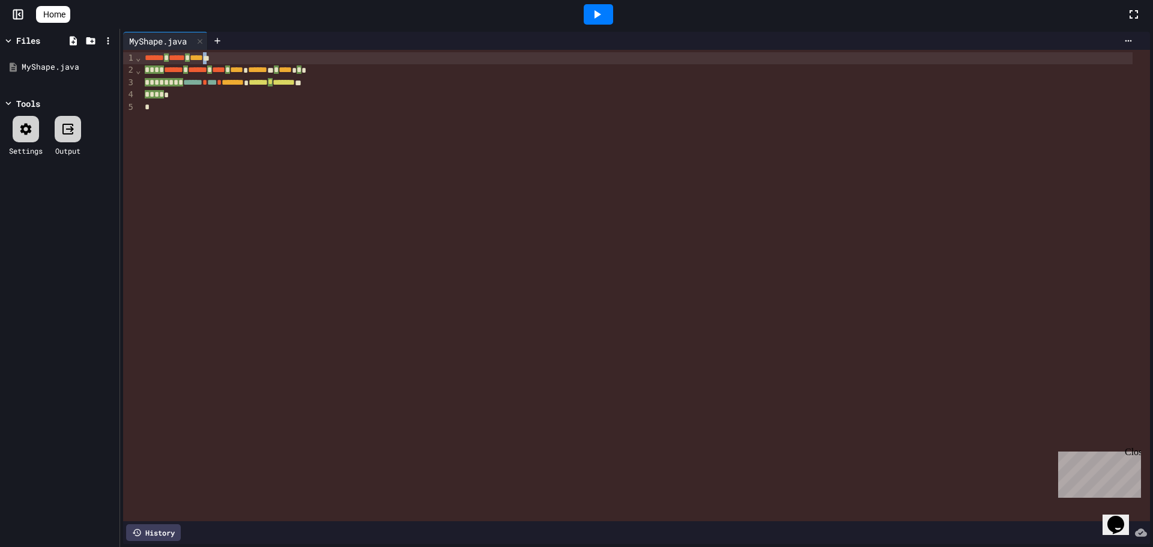
click at [226, 54] on div "****** ***** **** *" at bounding box center [636, 58] width 991 height 12
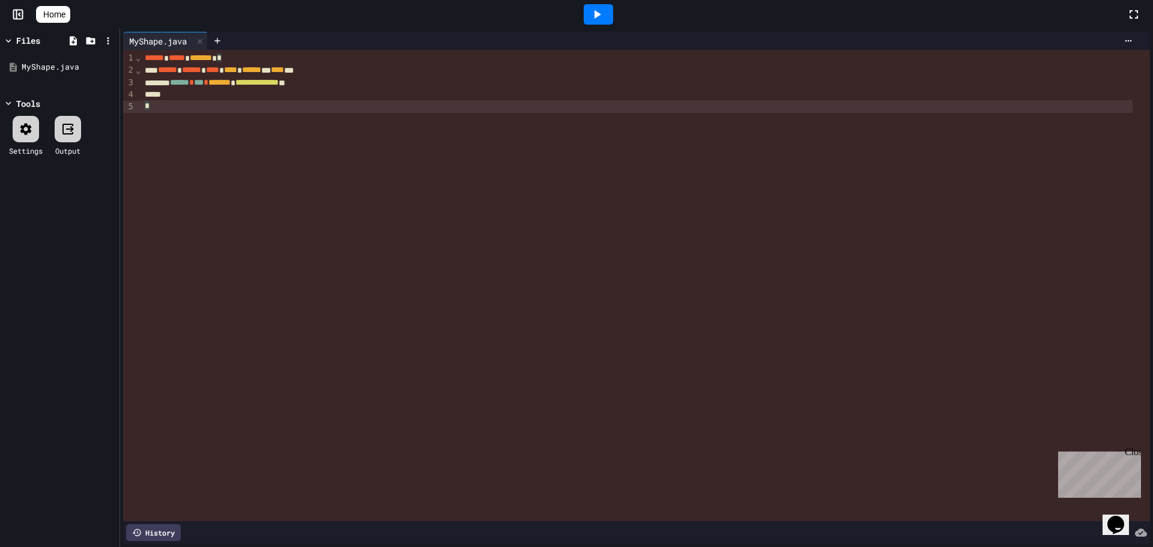
click at [230, 115] on div "**********" at bounding box center [645, 286] width 1009 height 472
click at [601, 16] on icon at bounding box center [598, 14] width 7 height 8
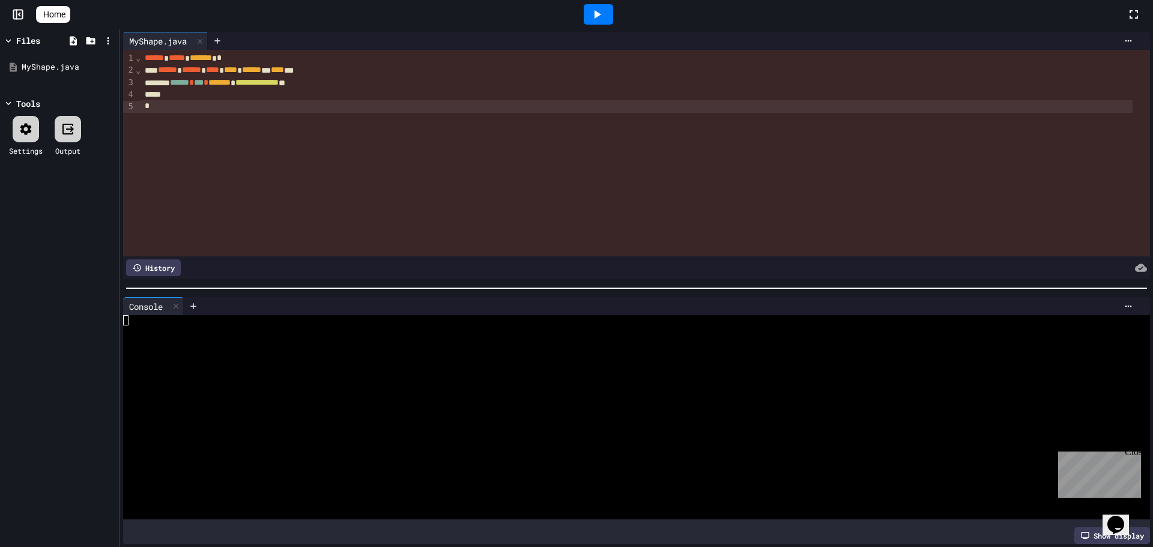
click at [22, 126] on icon at bounding box center [25, 128] width 11 height 11
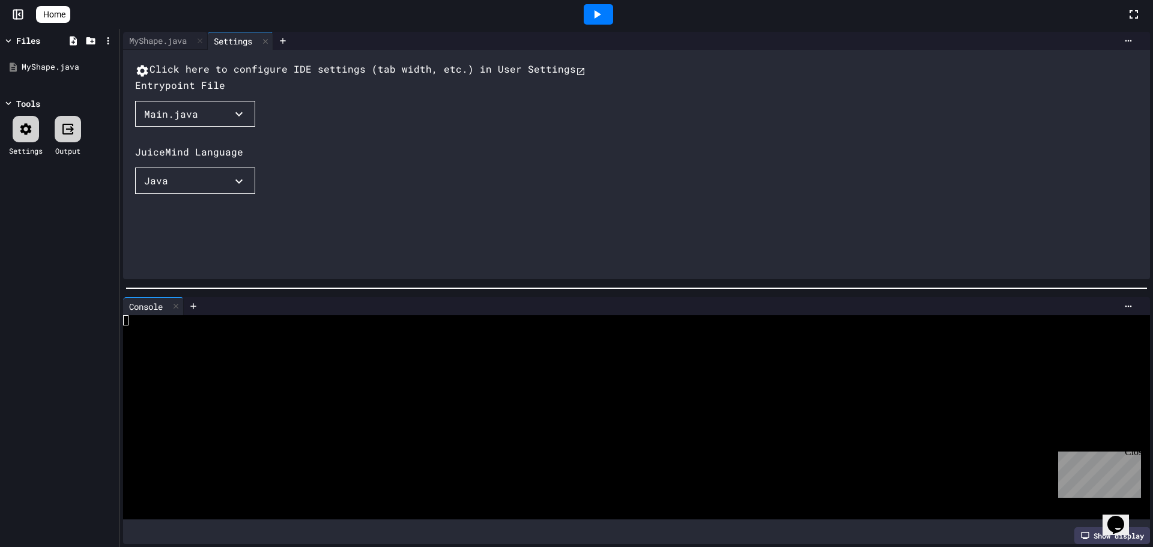
click at [175, 121] on div "Main.java" at bounding box center [171, 114] width 54 height 14
click at [270, 294] on li "MyShape.java" at bounding box center [279, 305] width 19 height 22
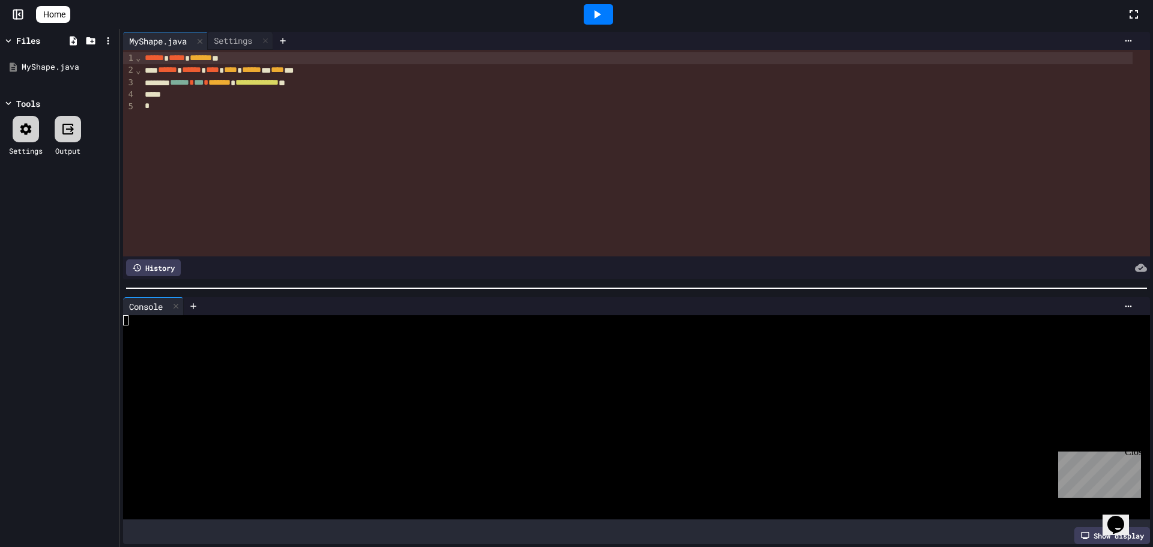
click at [22, 127] on icon at bounding box center [25, 128] width 11 height 11
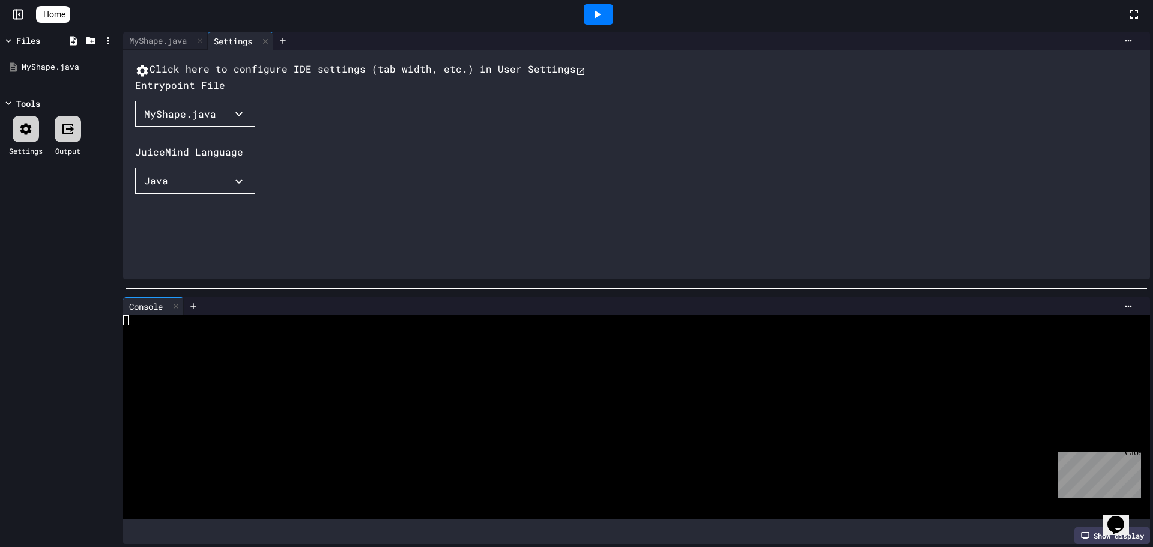
click at [180, 121] on div "MyShape.java" at bounding box center [180, 114] width 72 height 14
click at [270, 294] on li "MyShape.java" at bounding box center [279, 305] width 19 height 22
click at [166, 35] on div "MyShape.java" at bounding box center [158, 40] width 70 height 13
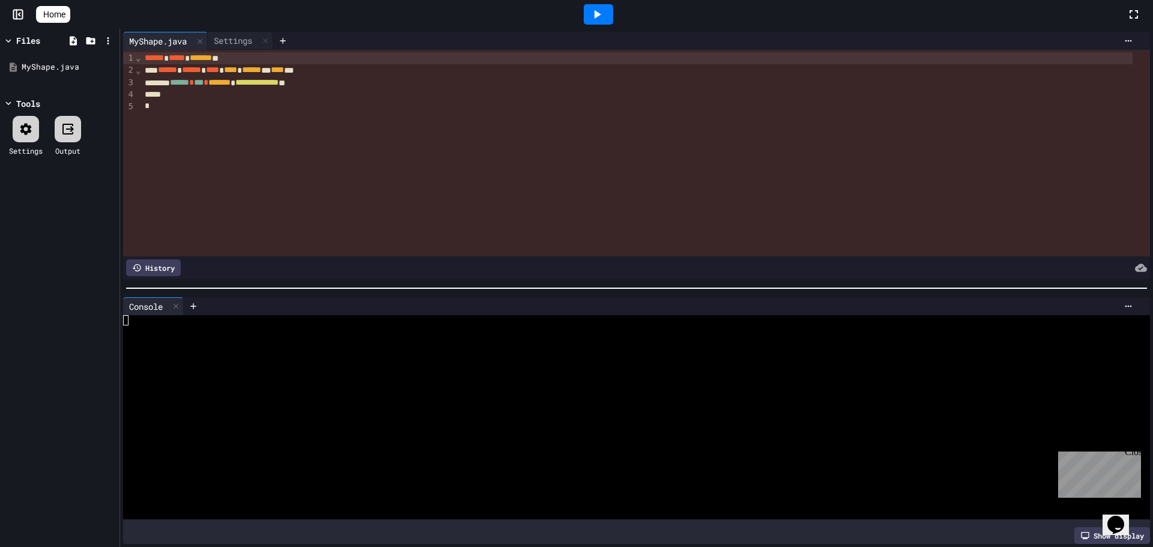
click at [604, 20] on icon at bounding box center [597, 14] width 14 height 14
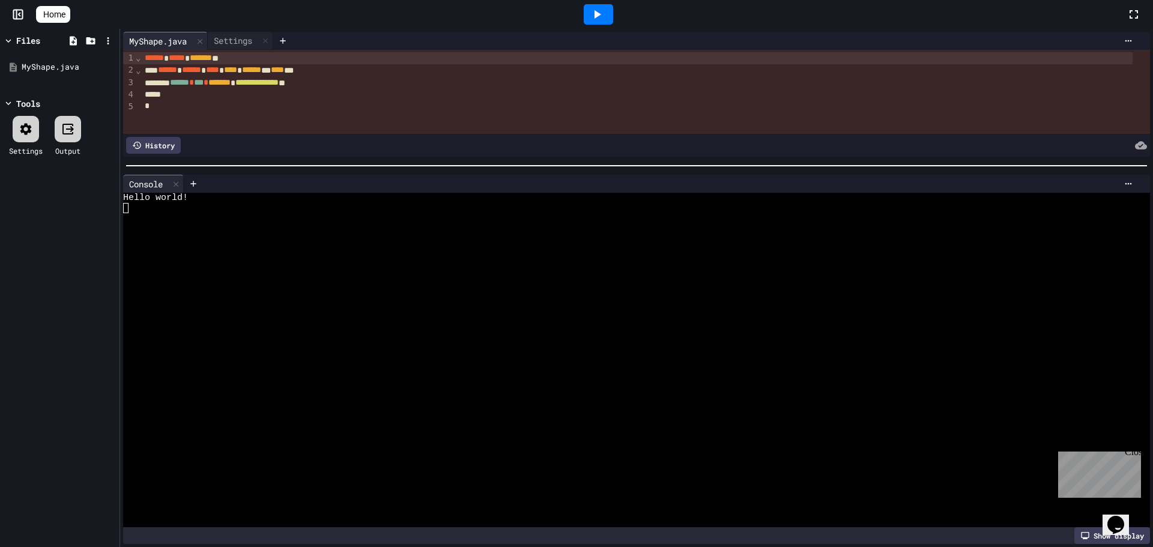
click at [289, 164] on div at bounding box center [636, 166] width 1033 height 12
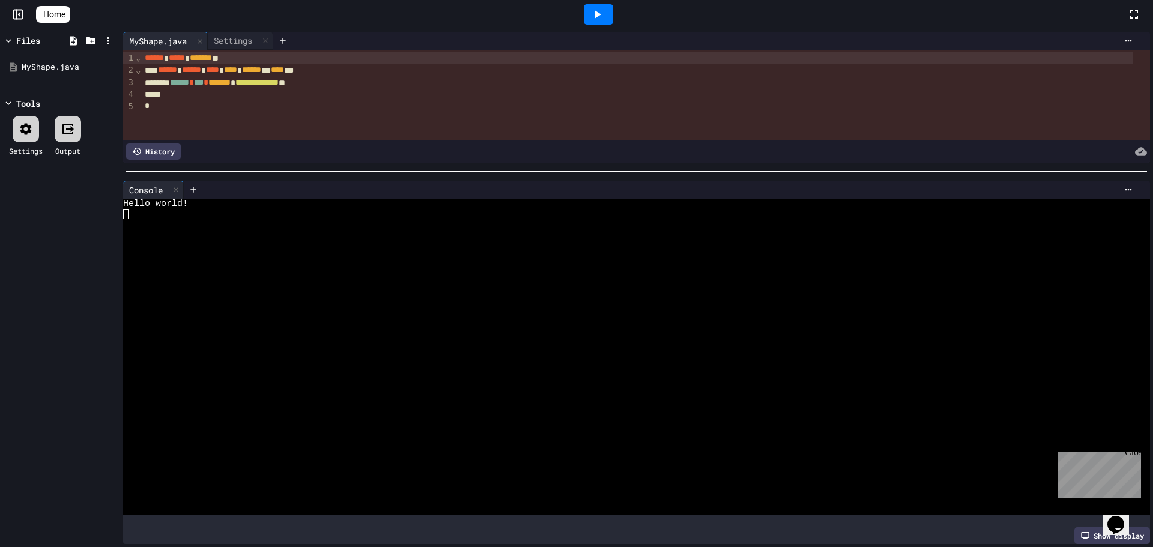
click at [47, 16] on icon at bounding box center [48, 21] width 12 height 10
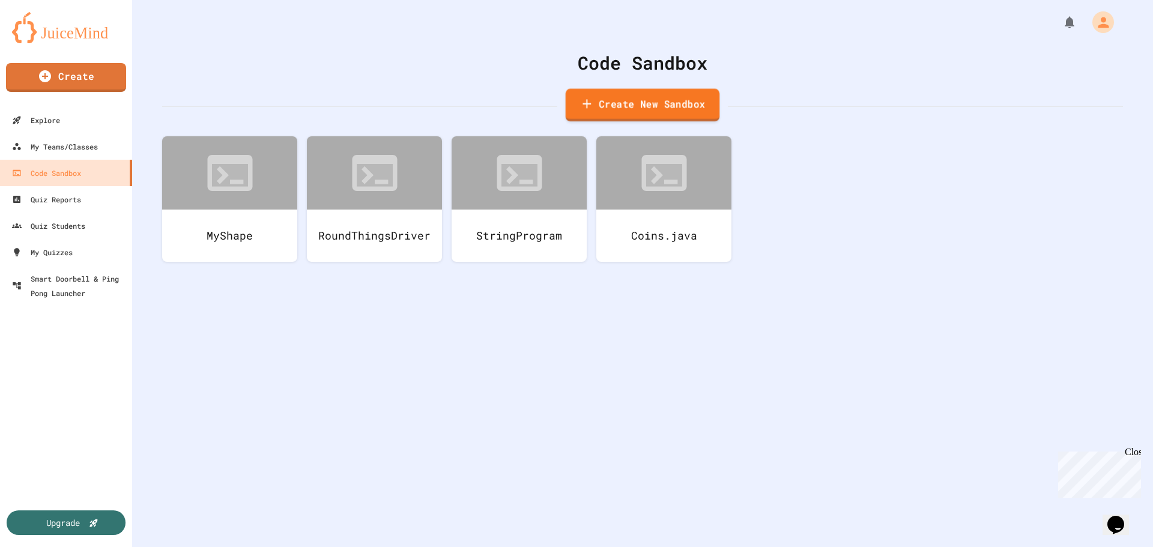
click at [621, 106] on link "Create New Sandbox" at bounding box center [643, 105] width 154 height 33
type input "**********"
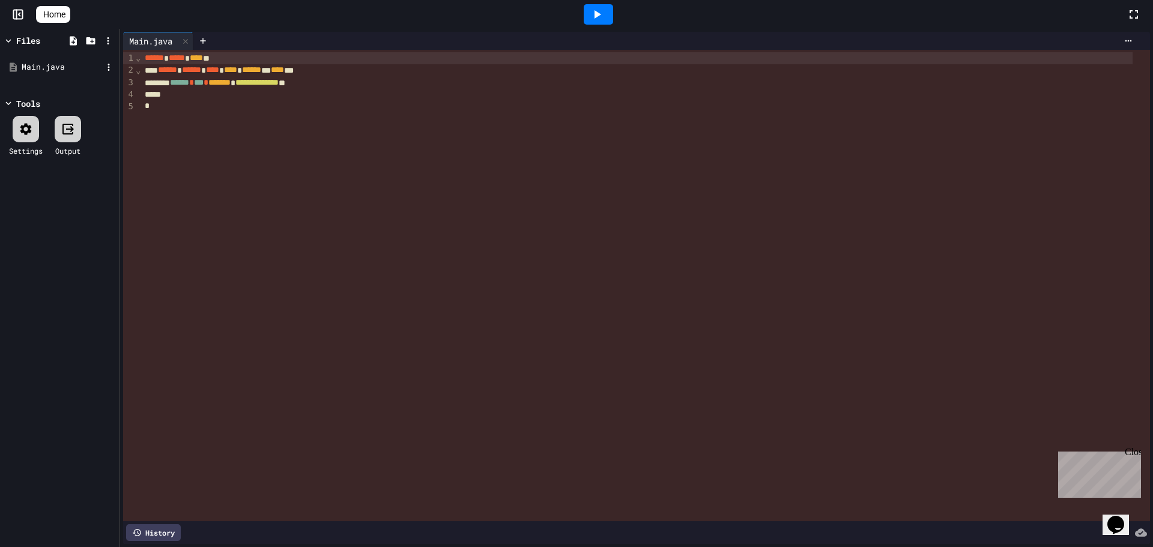
click at [102, 65] on div "Main.java" at bounding box center [62, 67] width 80 height 12
click at [107, 65] on icon at bounding box center [108, 67] width 11 height 11
click at [124, 159] on icon at bounding box center [122, 166] width 14 height 14
type input "**********"
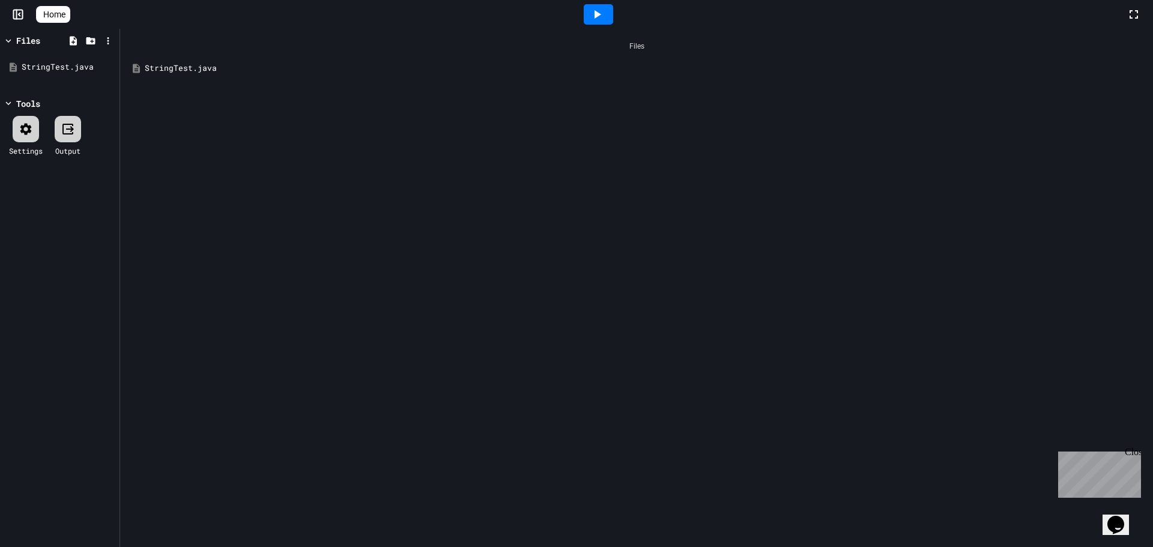
click at [168, 65] on div "StringTest.java" at bounding box center [645, 68] width 1001 height 12
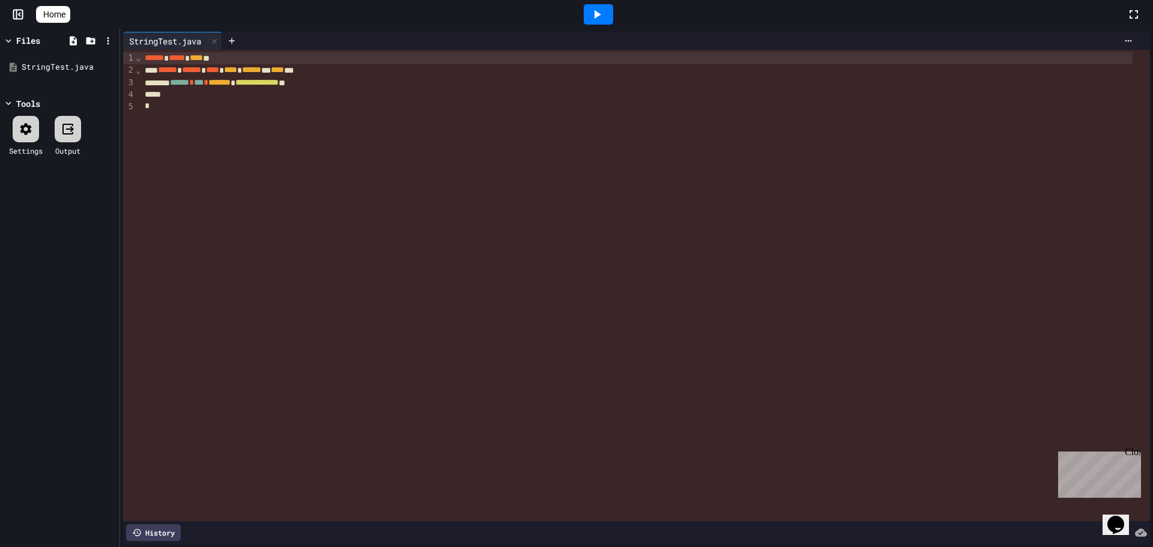
click at [203, 59] on span "****" at bounding box center [196, 57] width 13 height 8
click at [223, 56] on div "****** ***** **** *" at bounding box center [636, 58] width 991 height 12
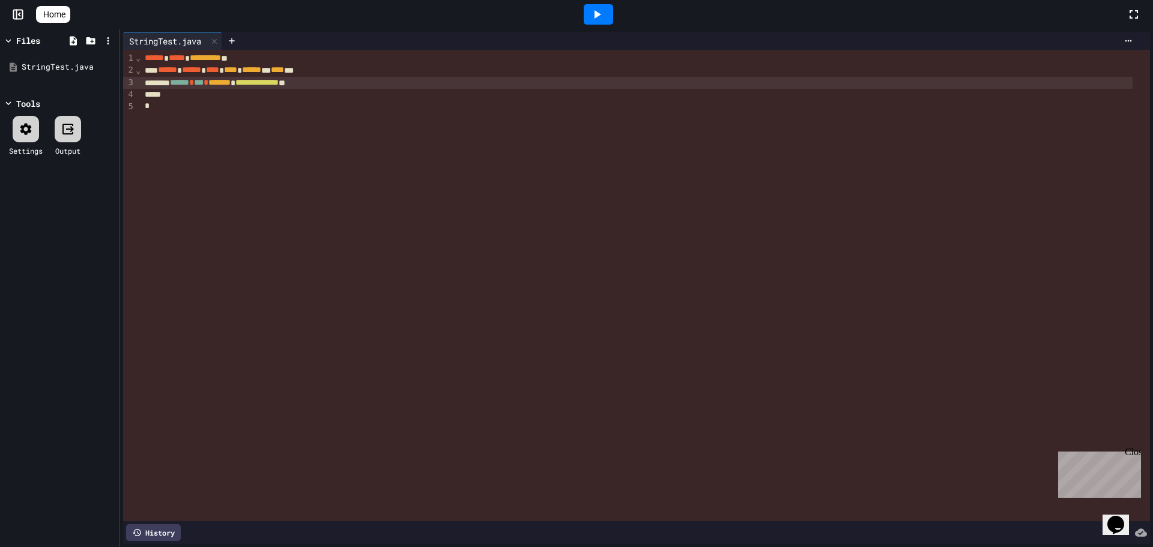
click at [356, 88] on div "**********" at bounding box center [636, 83] width 991 height 12
copy div "**********"
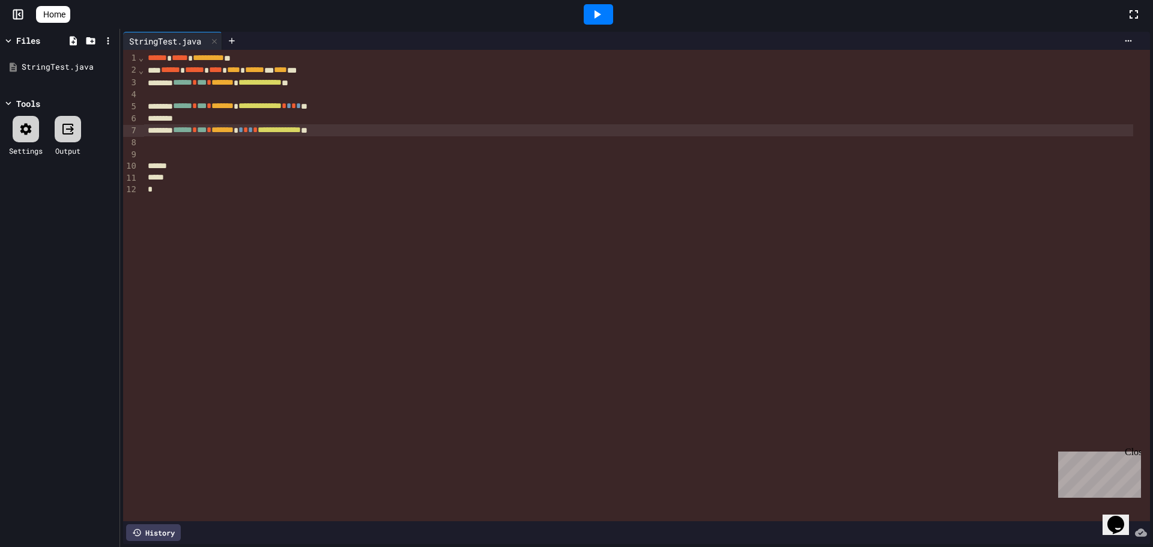
click at [599, 13] on icon at bounding box center [597, 14] width 14 height 14
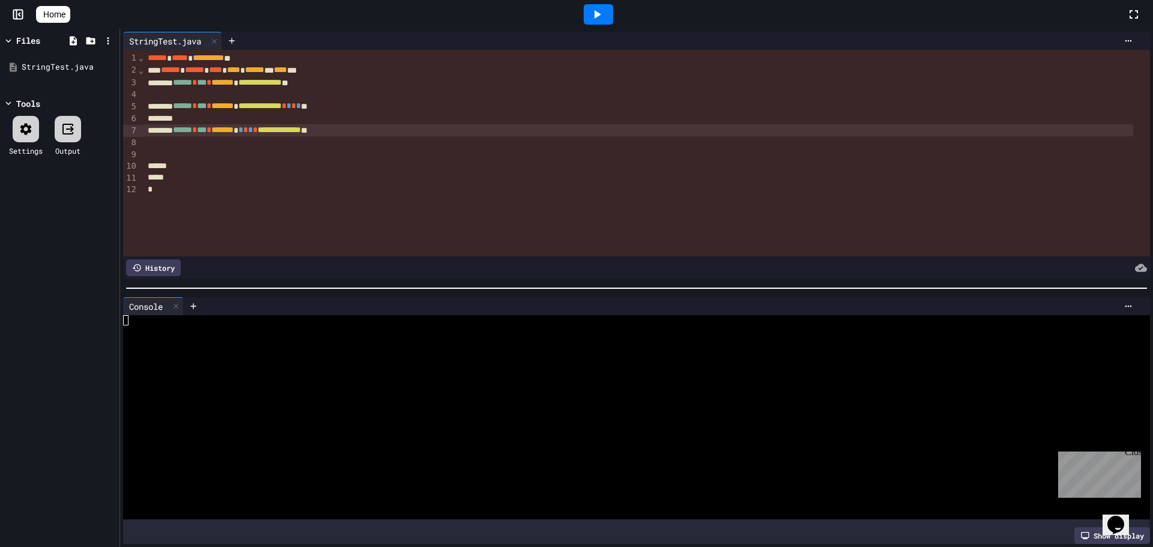
click at [206, 336] on div at bounding box center [626, 341] width 1006 height 10
click at [33, 132] on icon at bounding box center [26, 129] width 14 height 14
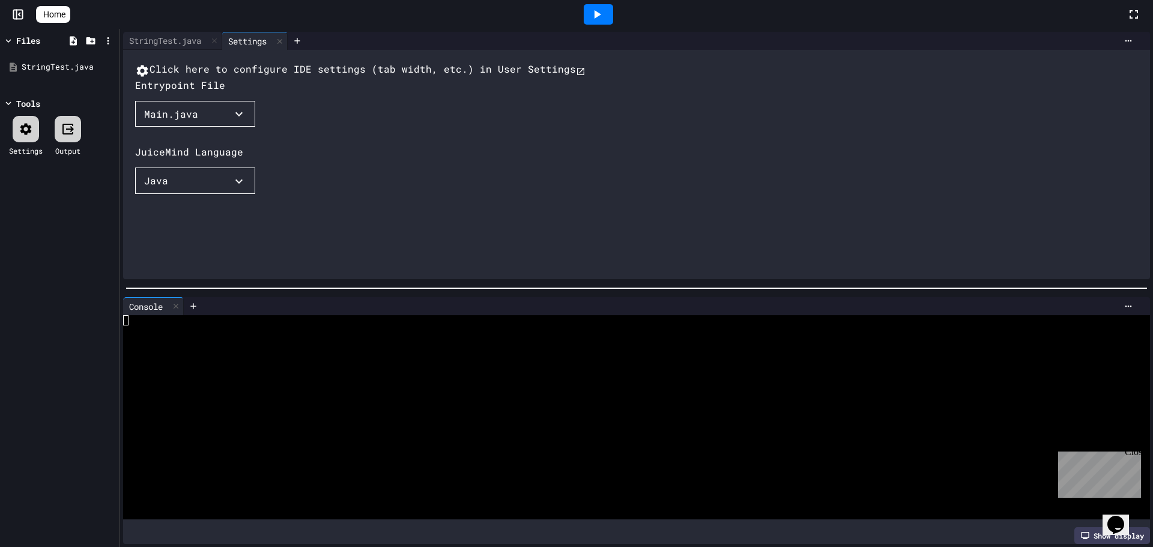
click at [172, 121] on div "Main.java" at bounding box center [171, 114] width 54 height 14
click at [270, 294] on li "StringTest.java" at bounding box center [279, 305] width 19 height 22
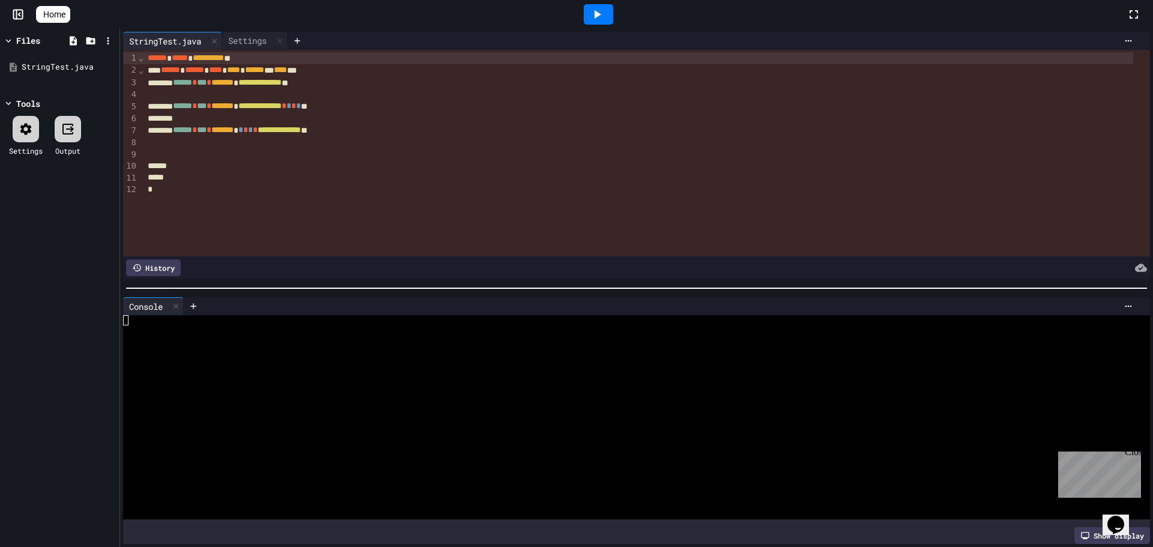
click at [601, 11] on icon at bounding box center [597, 14] width 14 height 14
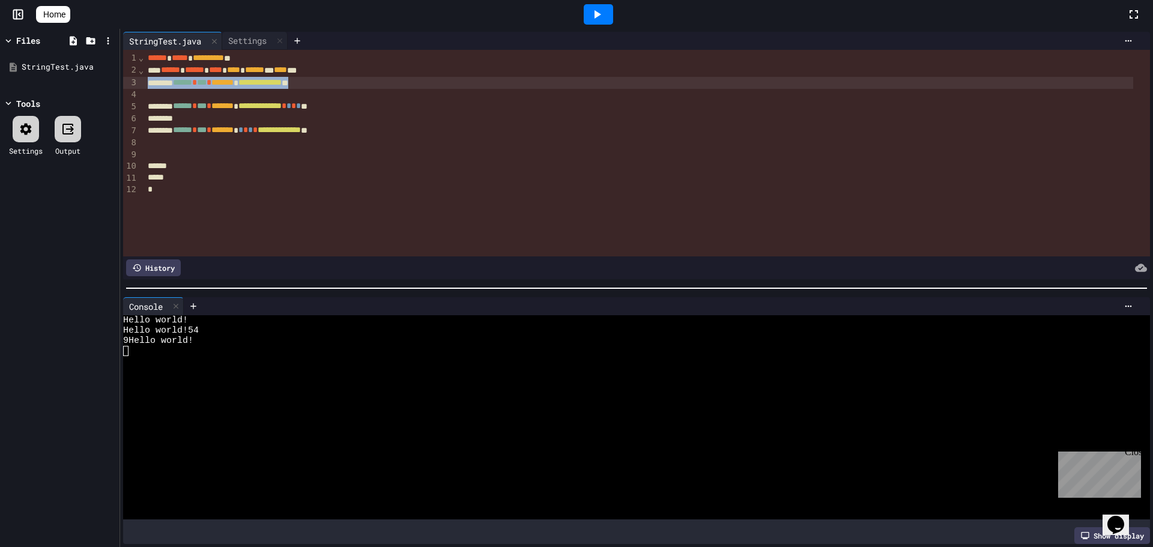
drag, startPoint x: 347, startPoint y: 85, endPoint x: 136, endPoint y: 82, distance: 210.3
click at [136, 82] on div "**********" at bounding box center [636, 153] width 1027 height 207
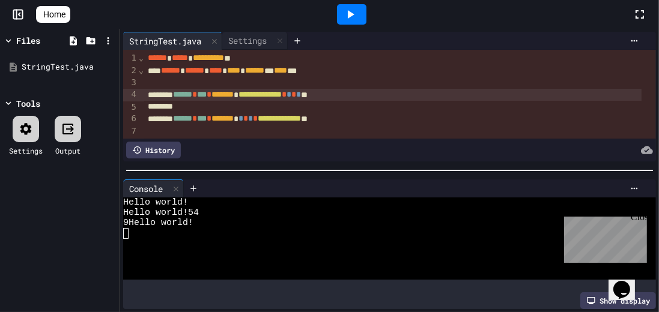
click at [353, 12] on icon at bounding box center [350, 14] width 14 height 14
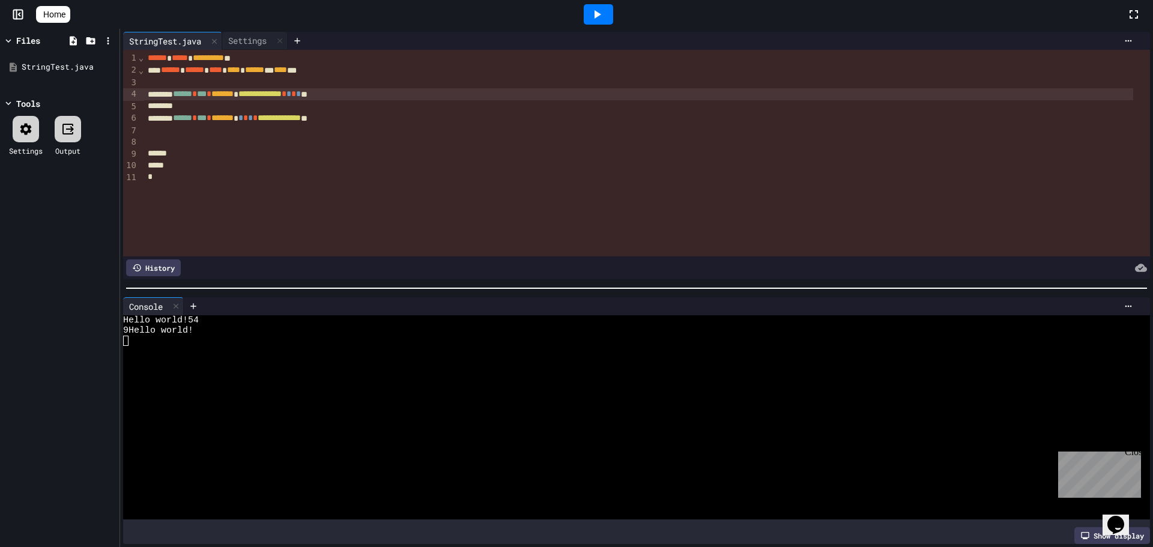
click at [25, 41] on div "Files" at bounding box center [28, 40] width 24 height 13
click at [41, 14] on icon at bounding box center [41, 14] width 0 height 0
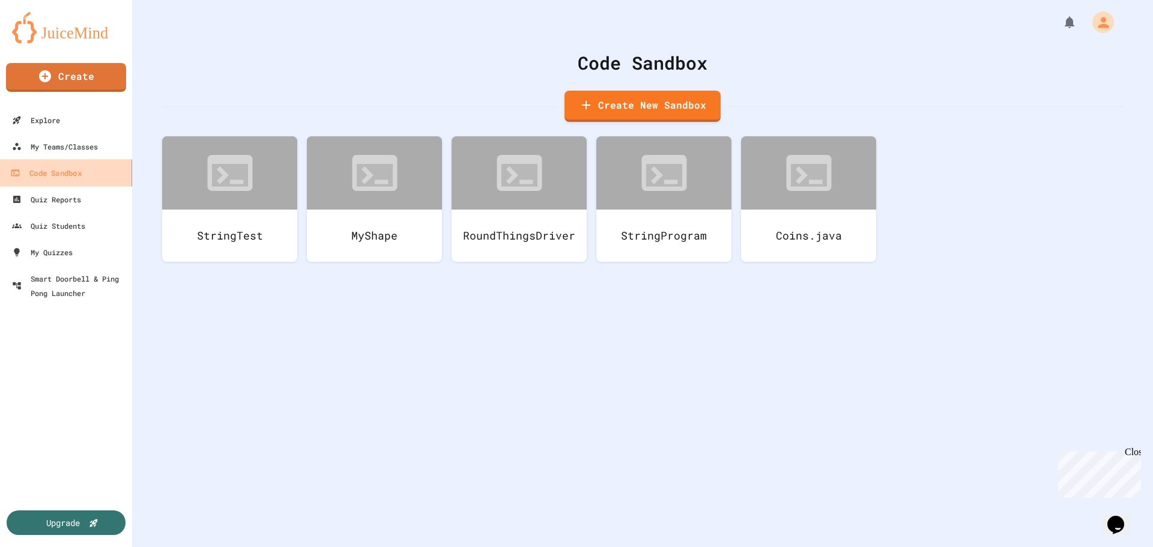
click at [75, 173] on div "Code Sandbox" at bounding box center [45, 173] width 71 height 15
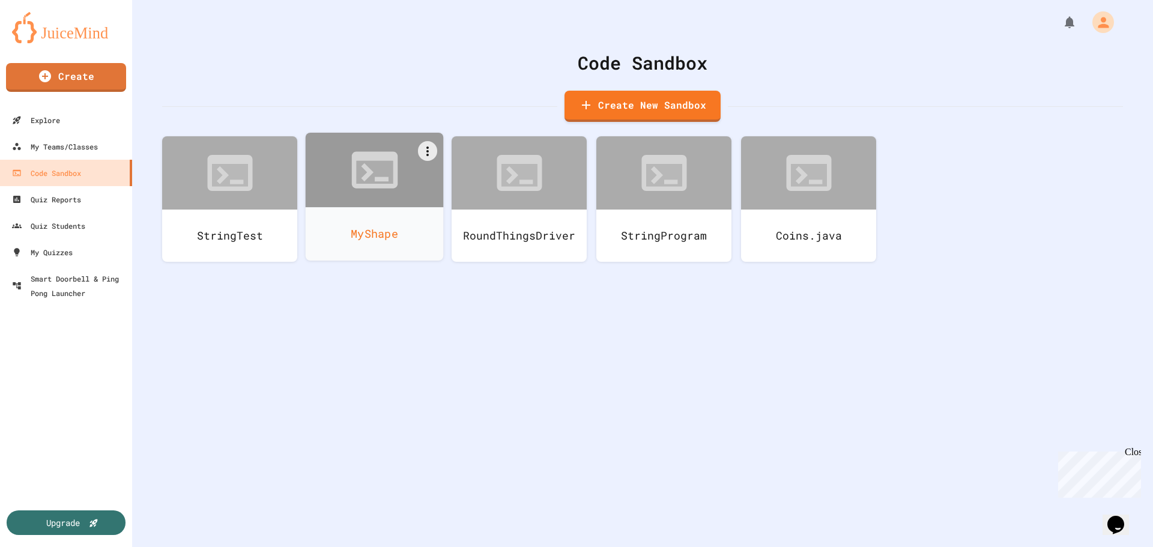
click at [348, 221] on div "MyShape" at bounding box center [375, 233] width 138 height 53
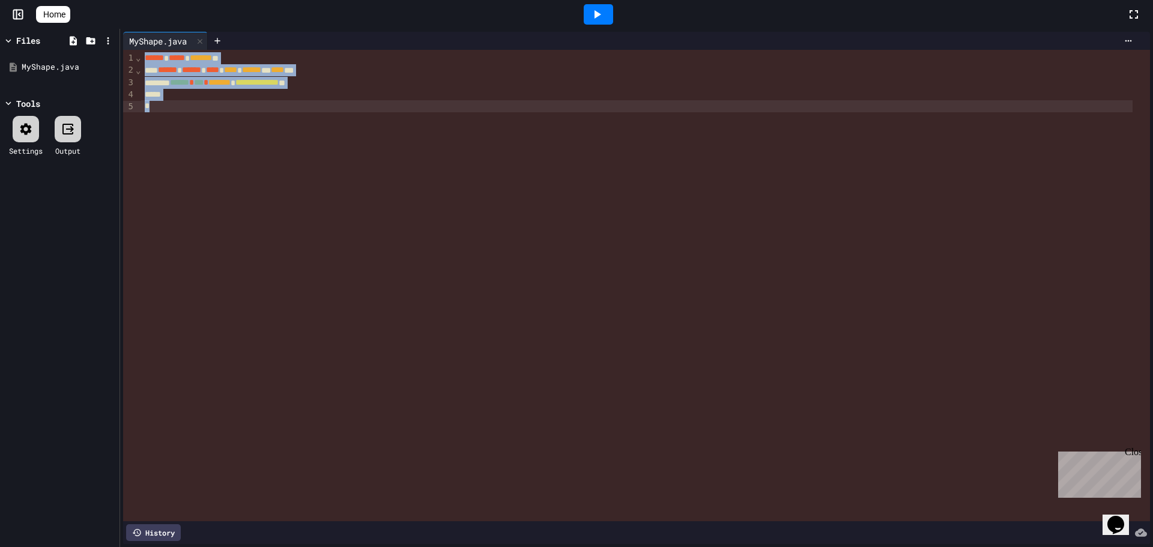
drag, startPoint x: 142, startPoint y: 64, endPoint x: 192, endPoint y: 114, distance: 71.4
click at [192, 114] on div "**********" at bounding box center [645, 286] width 1009 height 472
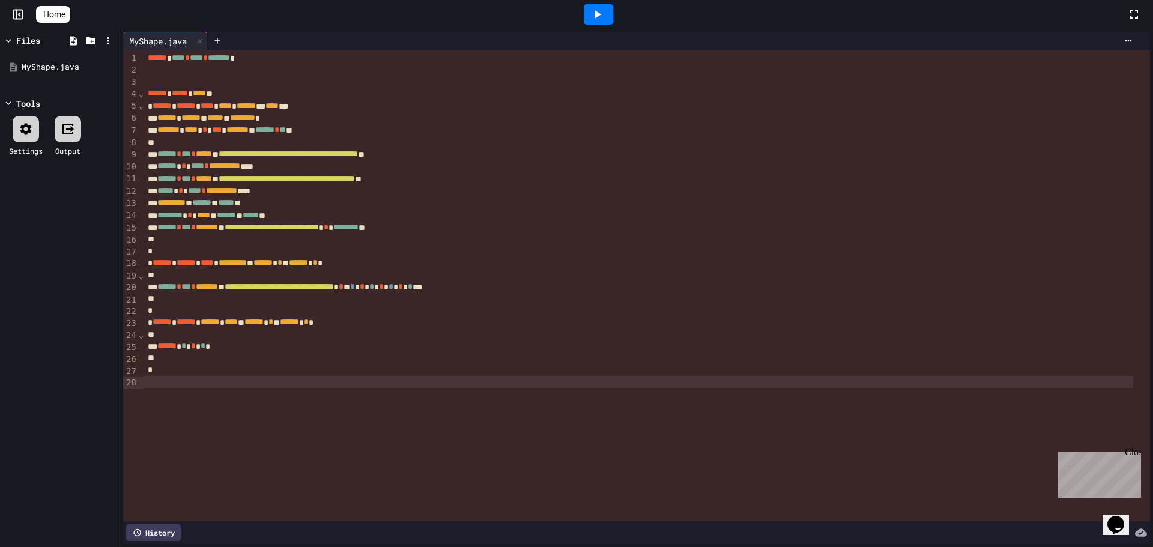
click at [32, 140] on div at bounding box center [26, 129] width 26 height 26
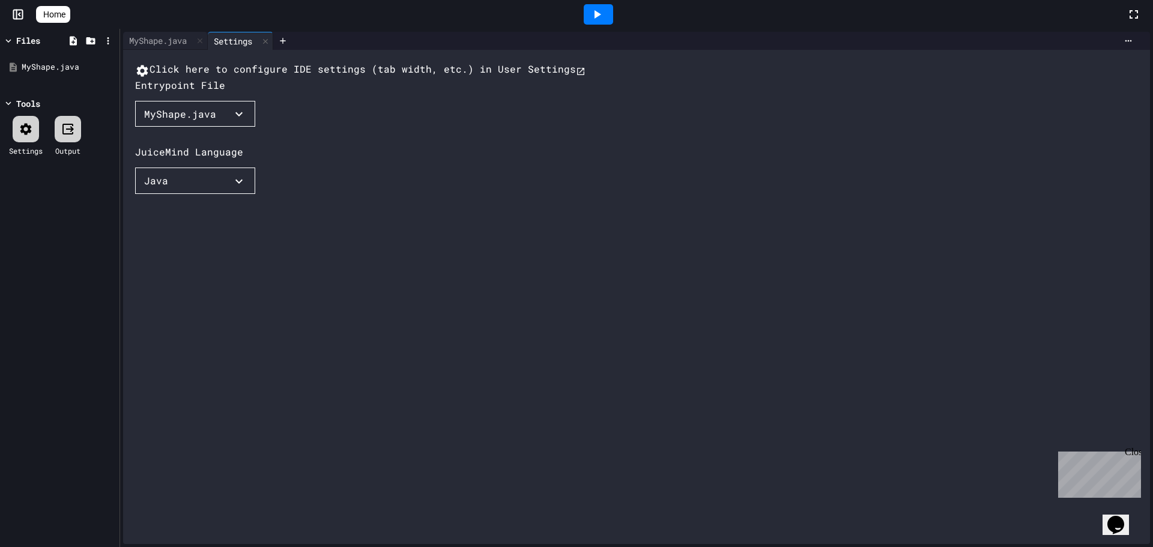
click at [175, 121] on div "MyShape.java" at bounding box center [180, 114] width 72 height 14
click at [406, 159] on div at bounding box center [576, 273] width 1153 height 547
click at [599, 11] on icon at bounding box center [597, 14] width 14 height 14
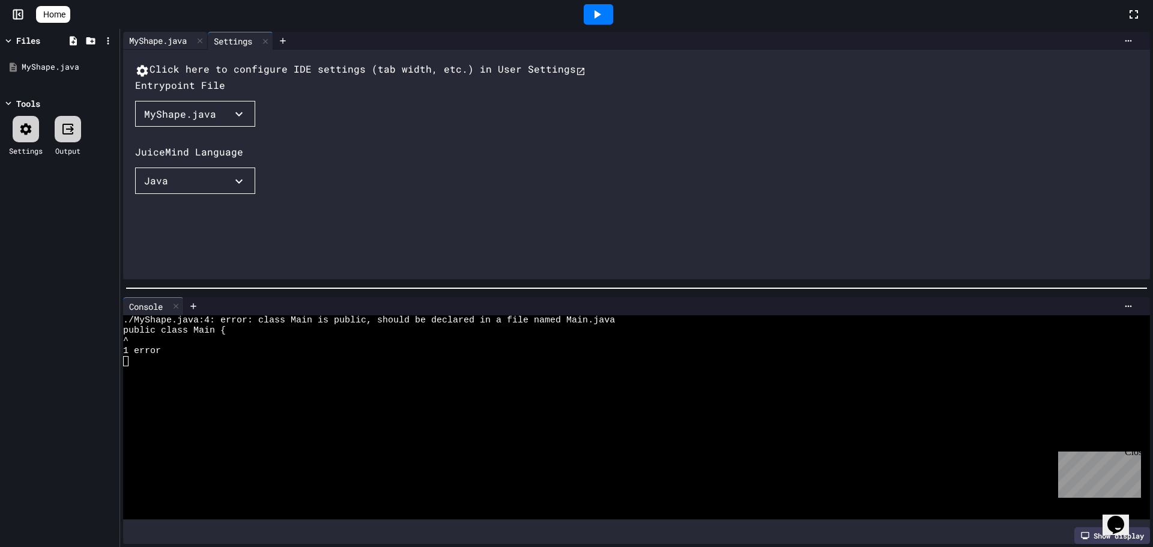
click at [171, 38] on div "MyShape.java" at bounding box center [158, 40] width 70 height 13
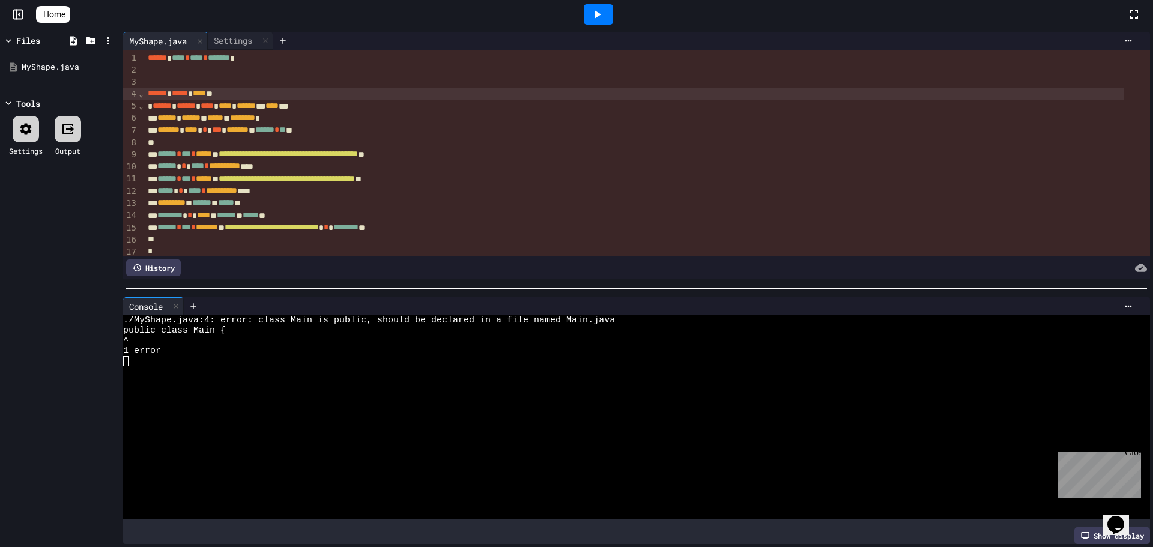
click at [226, 93] on div "****** ***** **** *" at bounding box center [634, 94] width 980 height 12
click at [584, 88] on div "****** ***** ******* *" at bounding box center [634, 94] width 980 height 12
click at [600, 18] on icon at bounding box center [597, 14] width 14 height 14
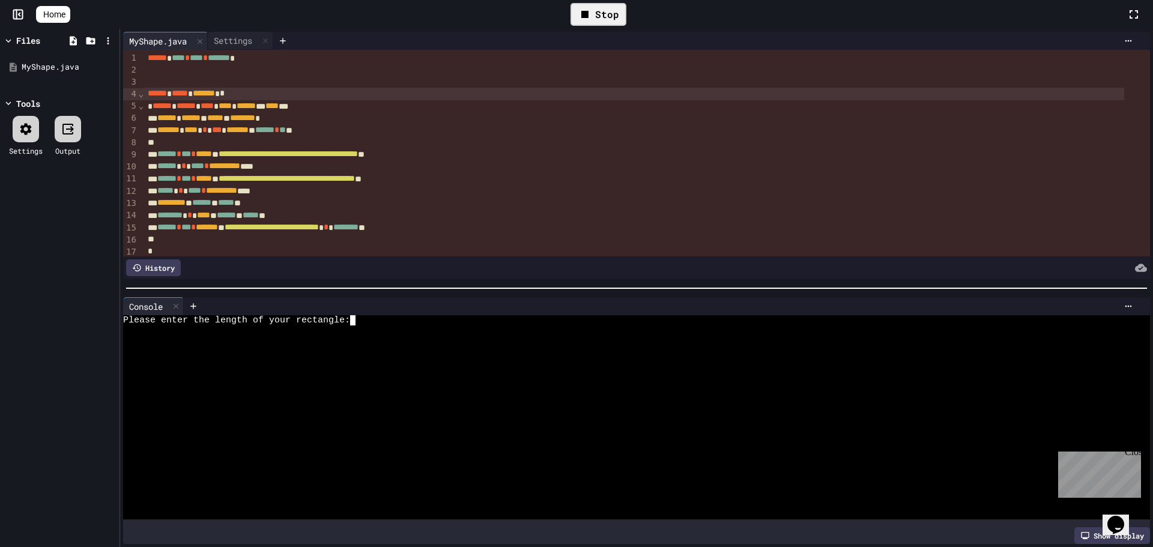
click at [361, 368] on div at bounding box center [626, 371] width 1006 height 10
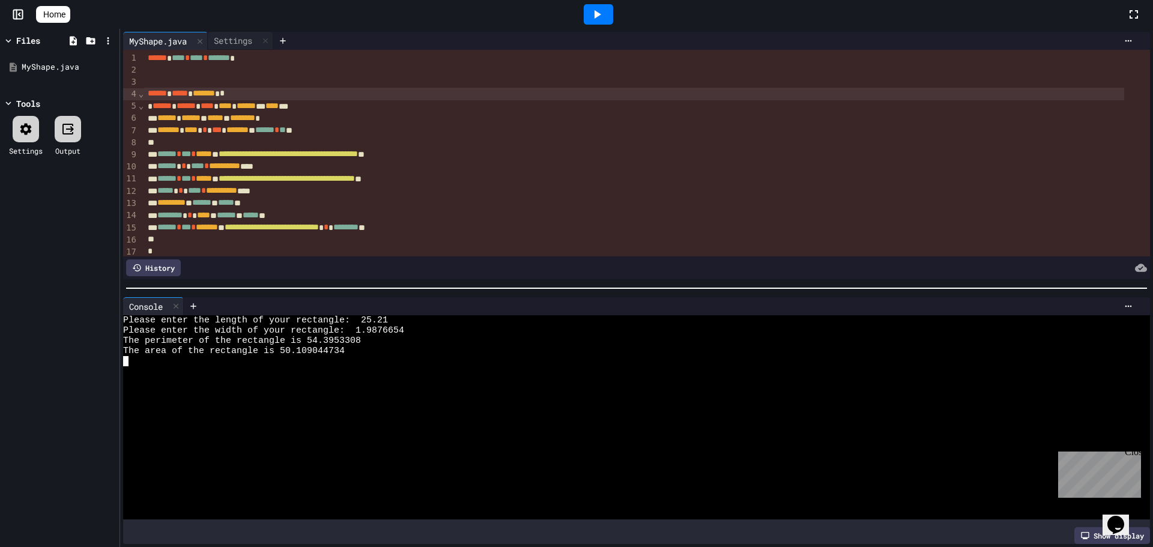
click at [64, 16] on span "Home" at bounding box center [54, 14] width 22 height 12
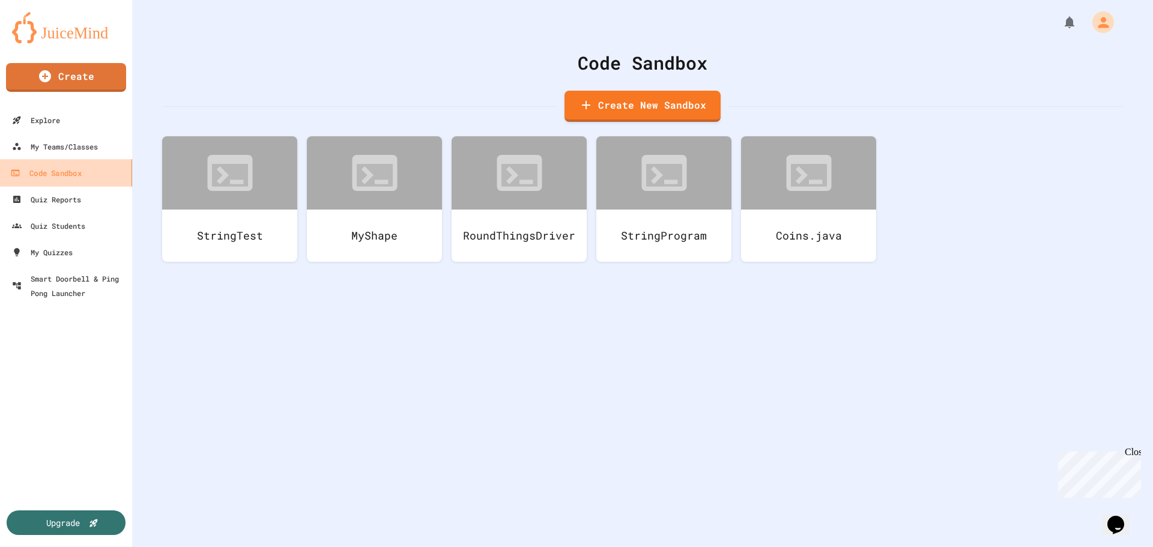
click at [92, 168] on link "Code Sandbox" at bounding box center [66, 172] width 136 height 27
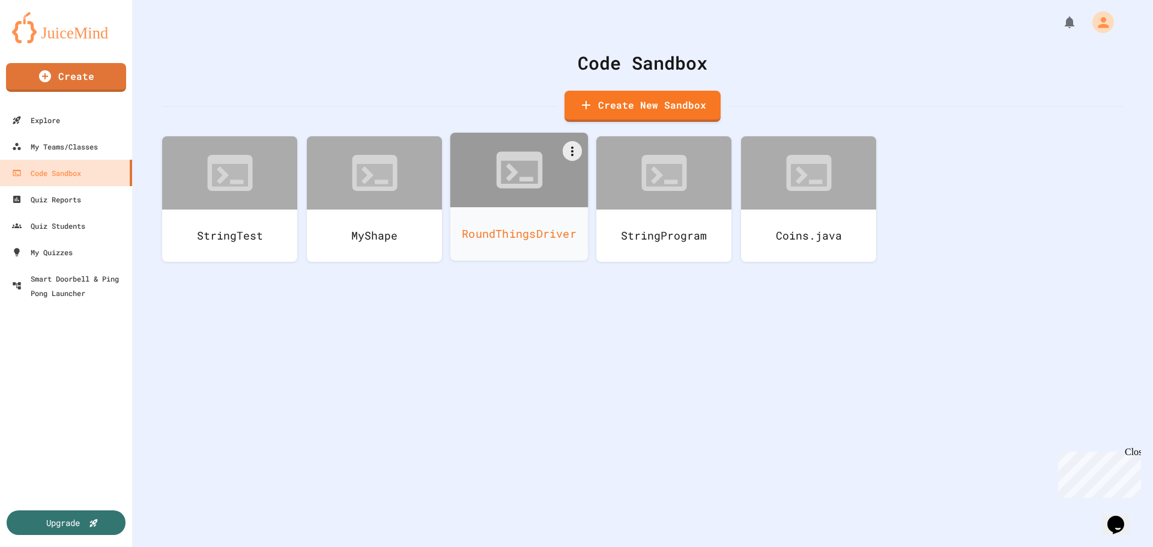
click at [491, 244] on div "RoundThingsDriver" at bounding box center [520, 233] width 138 height 53
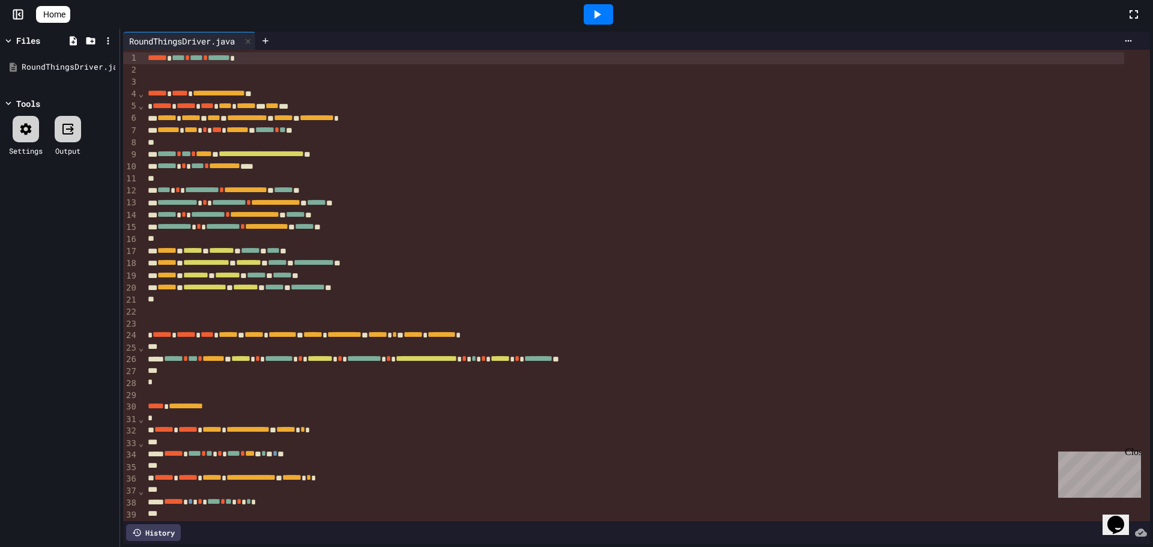
click at [601, 8] on icon at bounding box center [597, 14] width 14 height 14
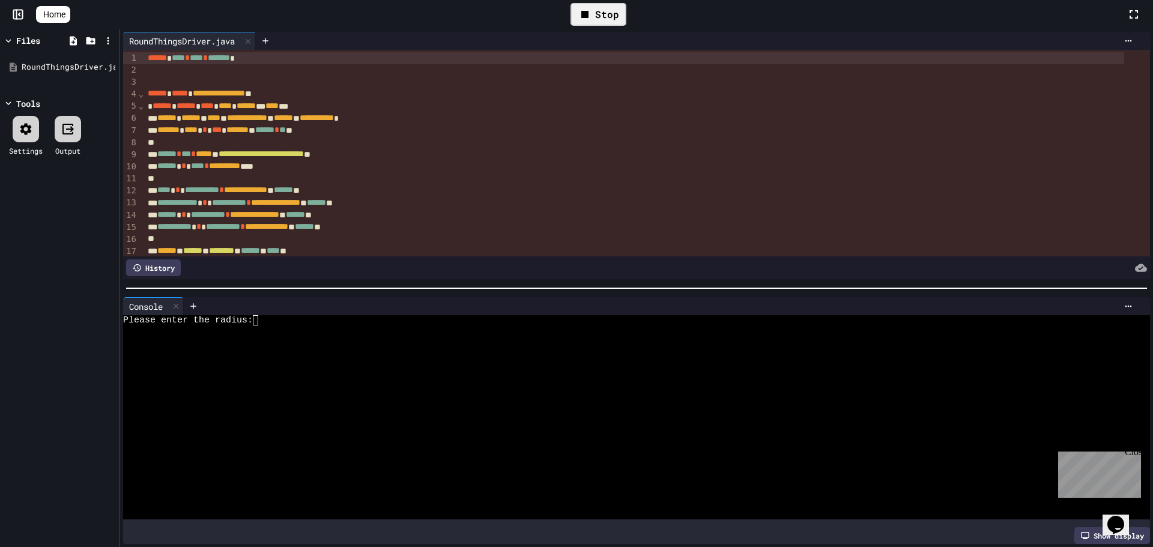
click at [417, 407] on div at bounding box center [626, 412] width 1006 height 10
